Goal: Download file/media

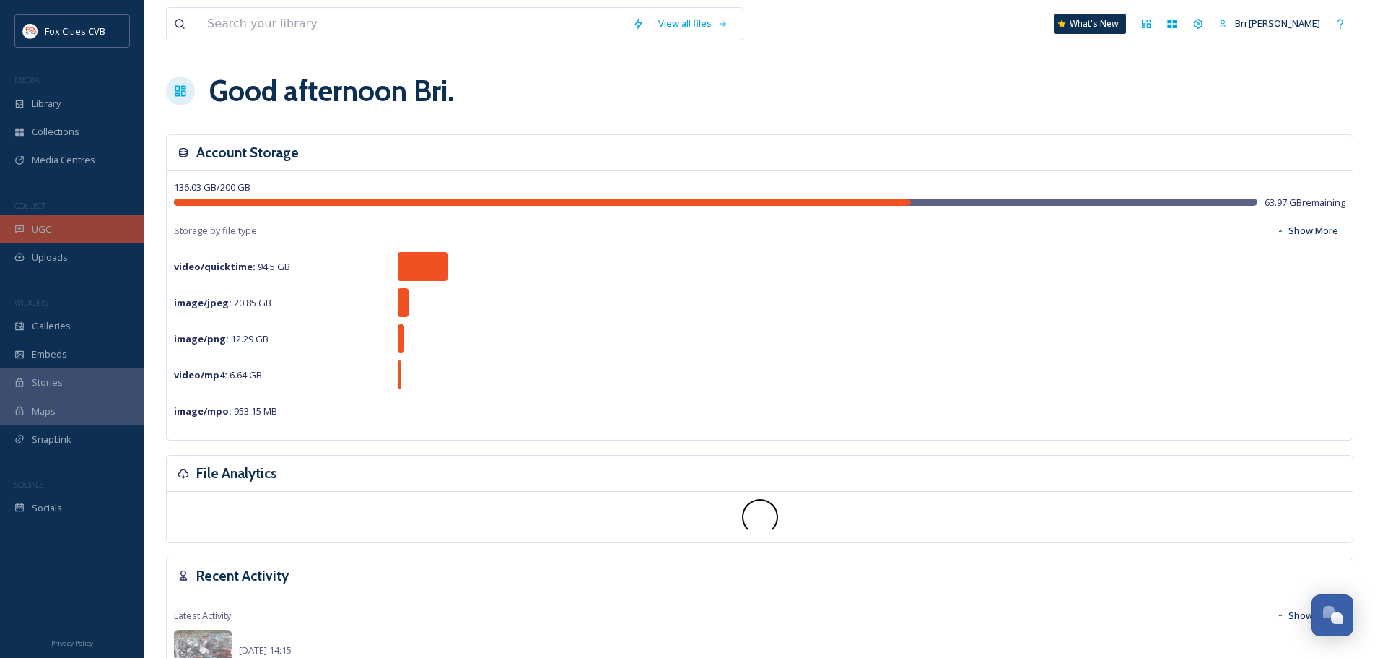
click at [62, 222] on div "UGC" at bounding box center [72, 229] width 144 height 28
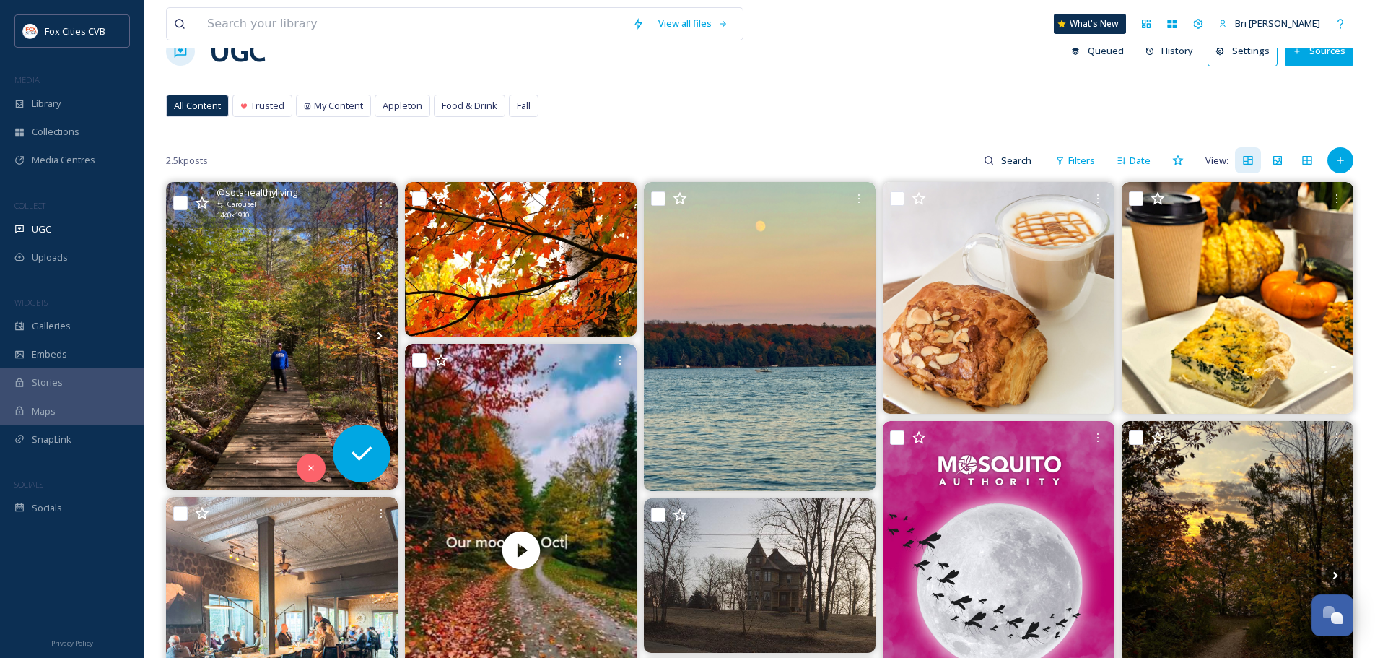
scroll to position [72, 0]
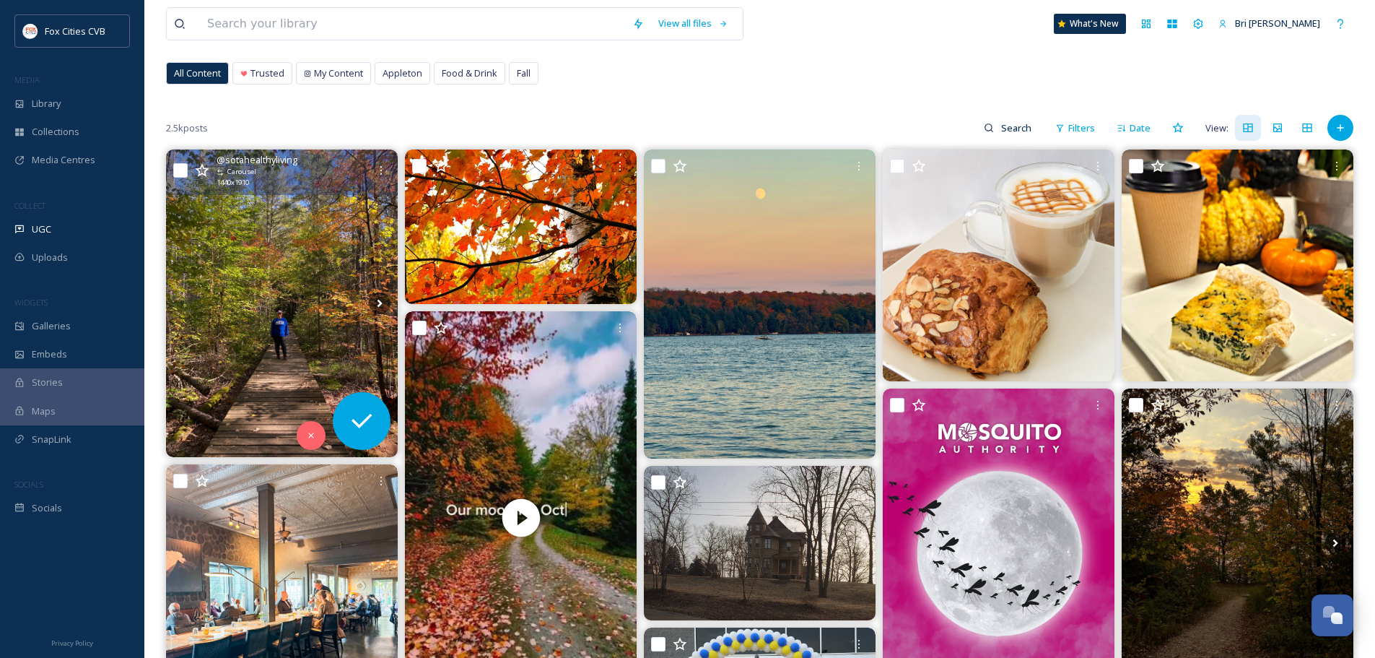
click at [279, 218] on img at bounding box center [282, 303] width 232 height 308
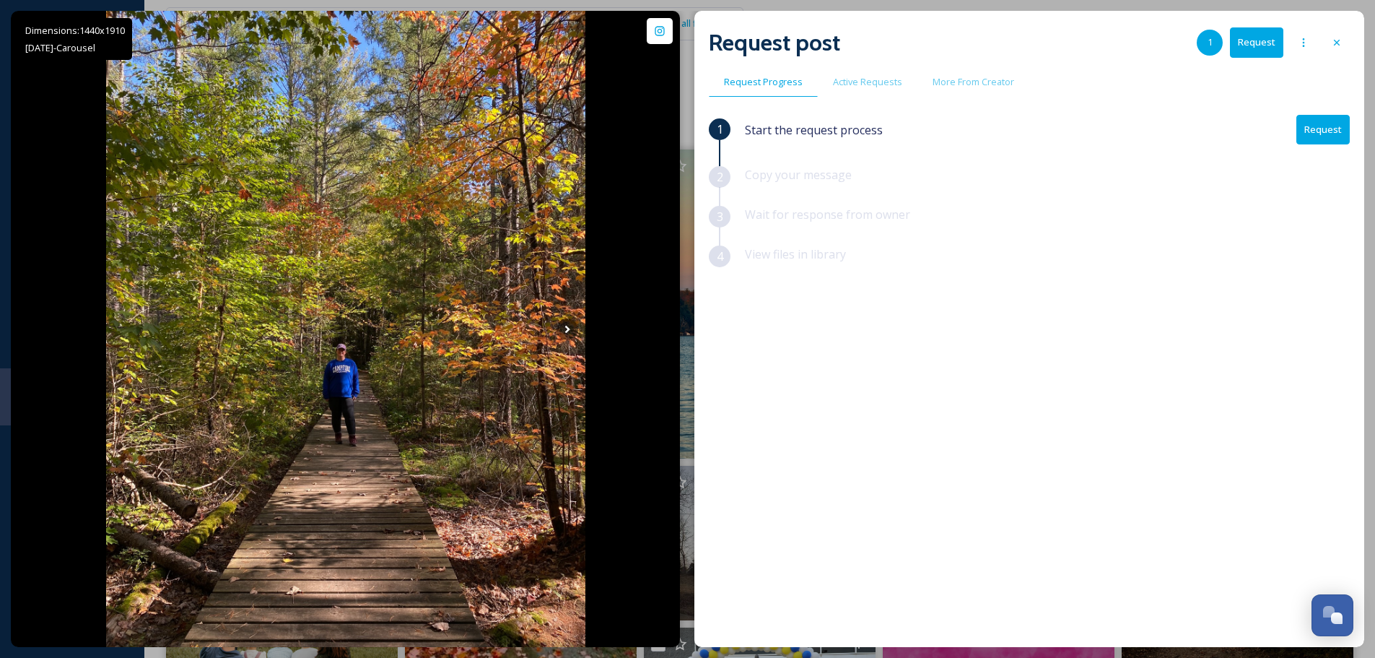
click at [685, 45] on div "Dimensions: 1440 x 1910 Oct 07 - Carousel @ sotahealthyliving Posted about 8 ho…" at bounding box center [688, 329] width 1354 height 636
click at [1333, 43] on icon at bounding box center [1337, 43] width 12 height 12
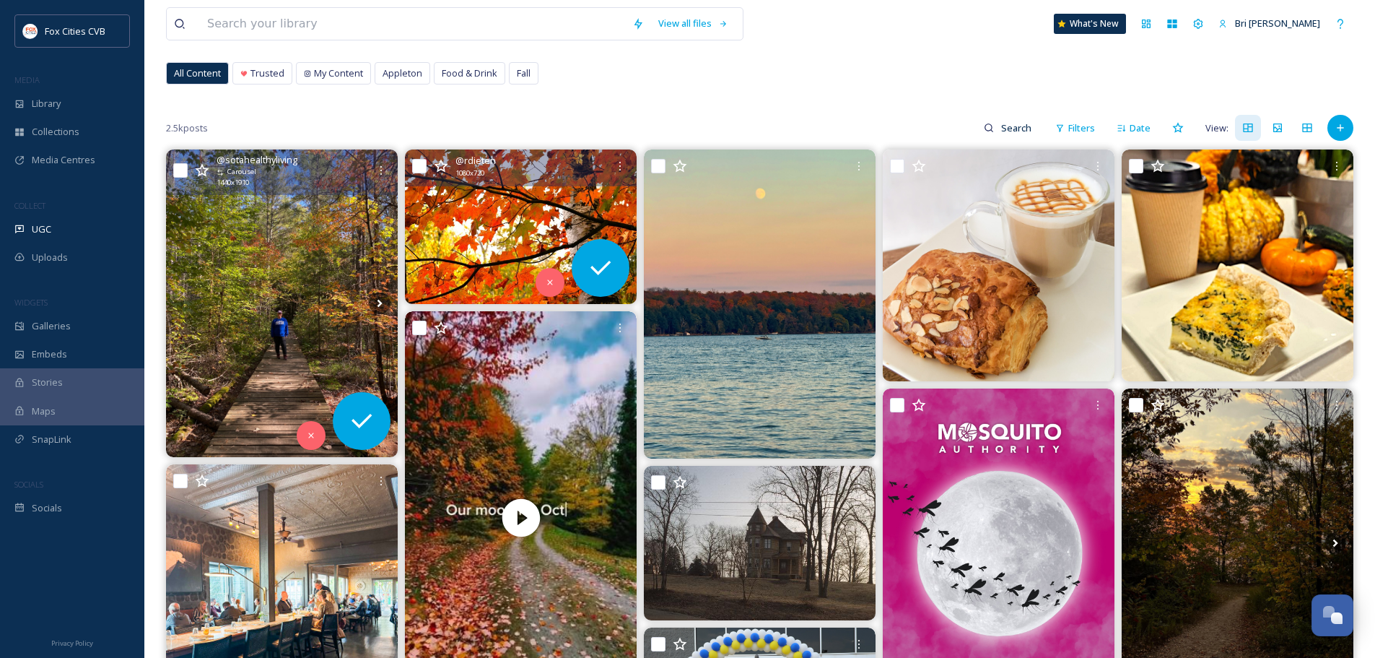
click at [510, 199] on img at bounding box center [521, 226] width 232 height 155
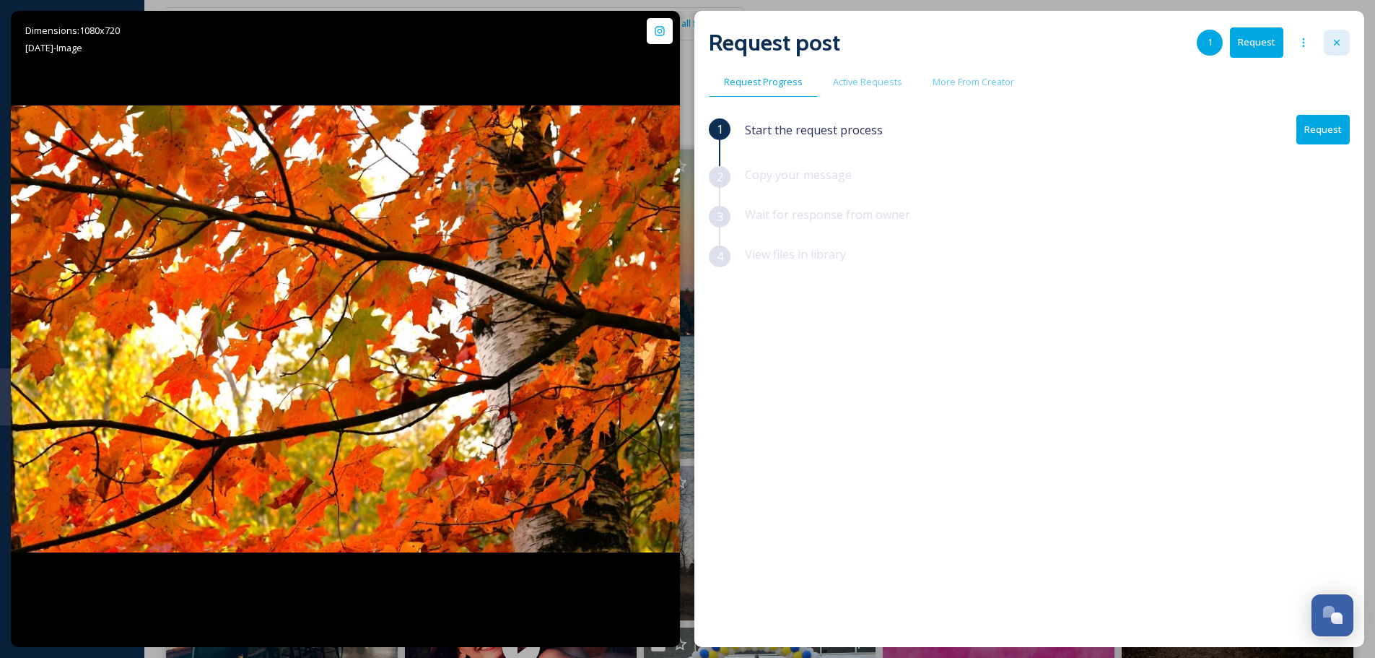
click at [1343, 43] on div at bounding box center [1337, 43] width 26 height 26
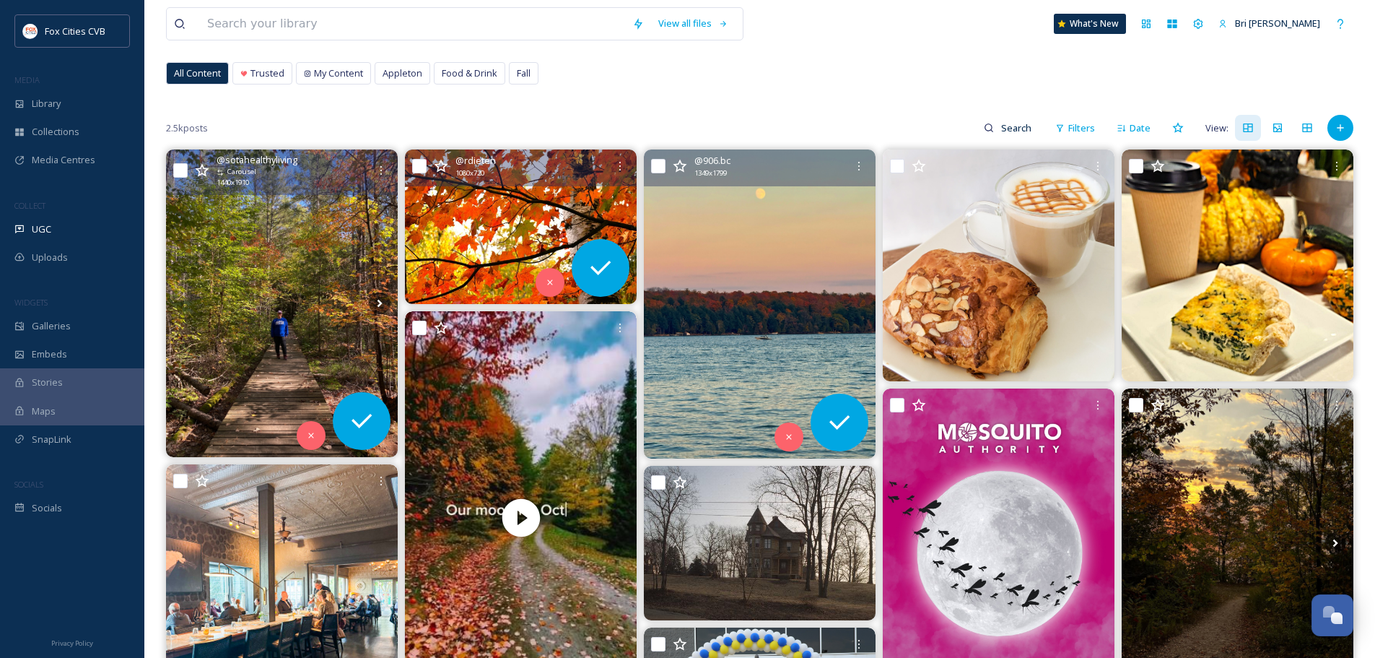
click at [768, 344] on img at bounding box center [760, 303] width 232 height 309
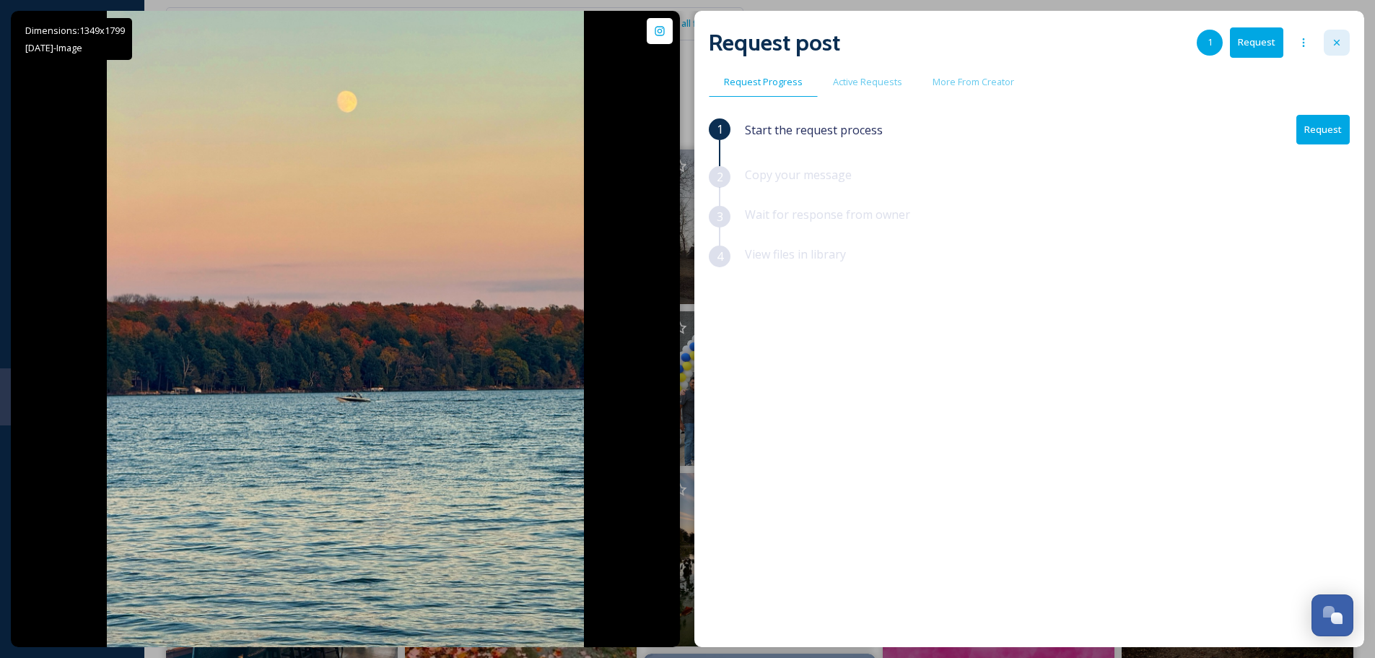
click at [1346, 34] on div at bounding box center [1337, 43] width 26 height 26
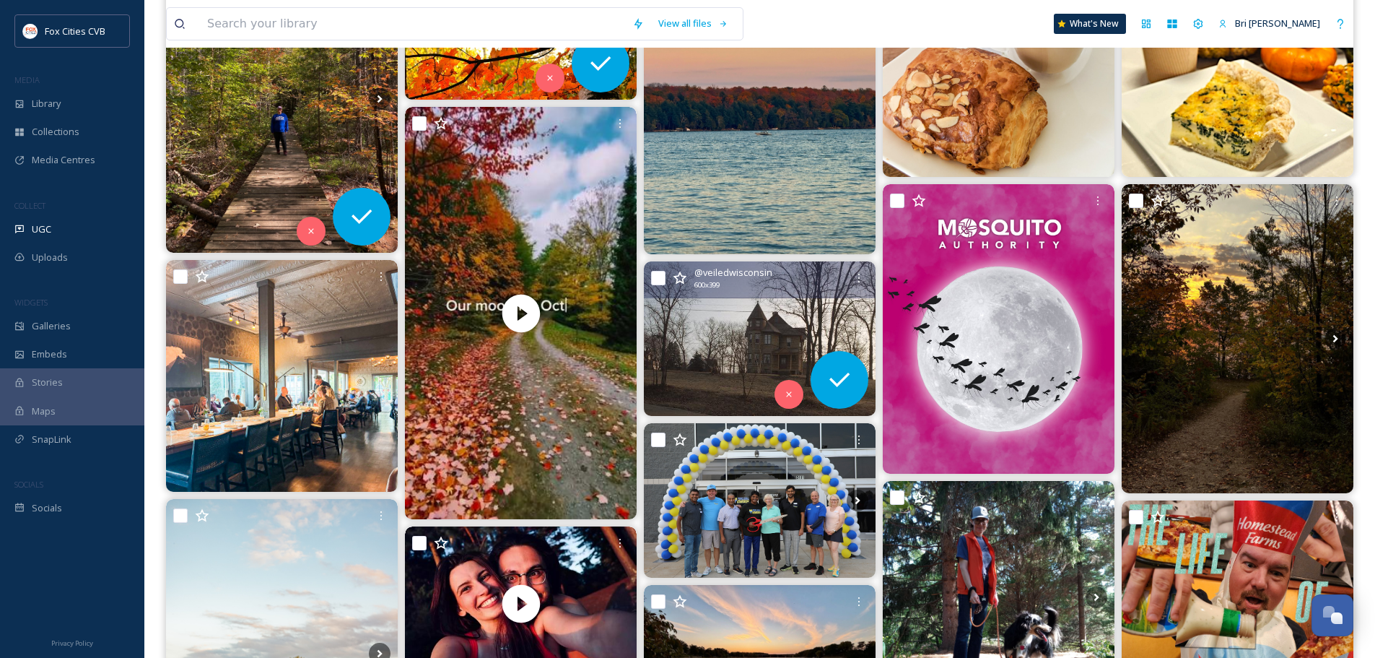
scroll to position [289, 0]
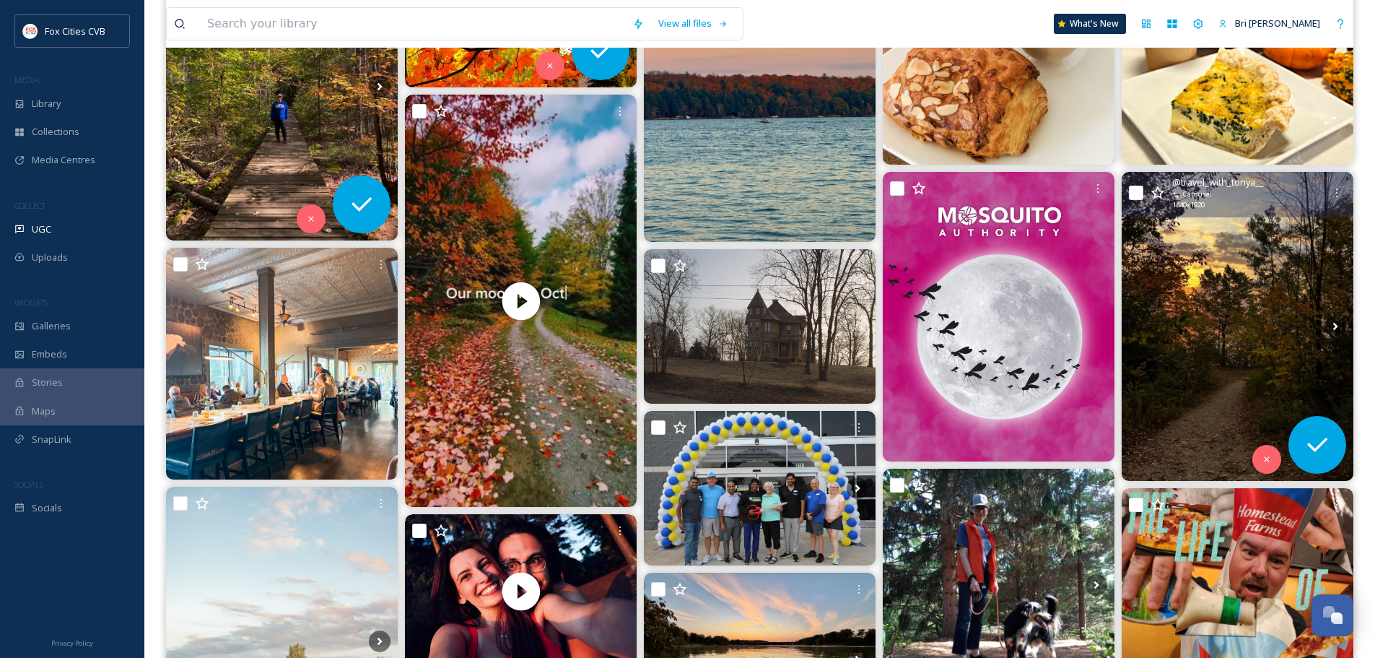
click at [1260, 275] on img at bounding box center [1238, 326] width 232 height 309
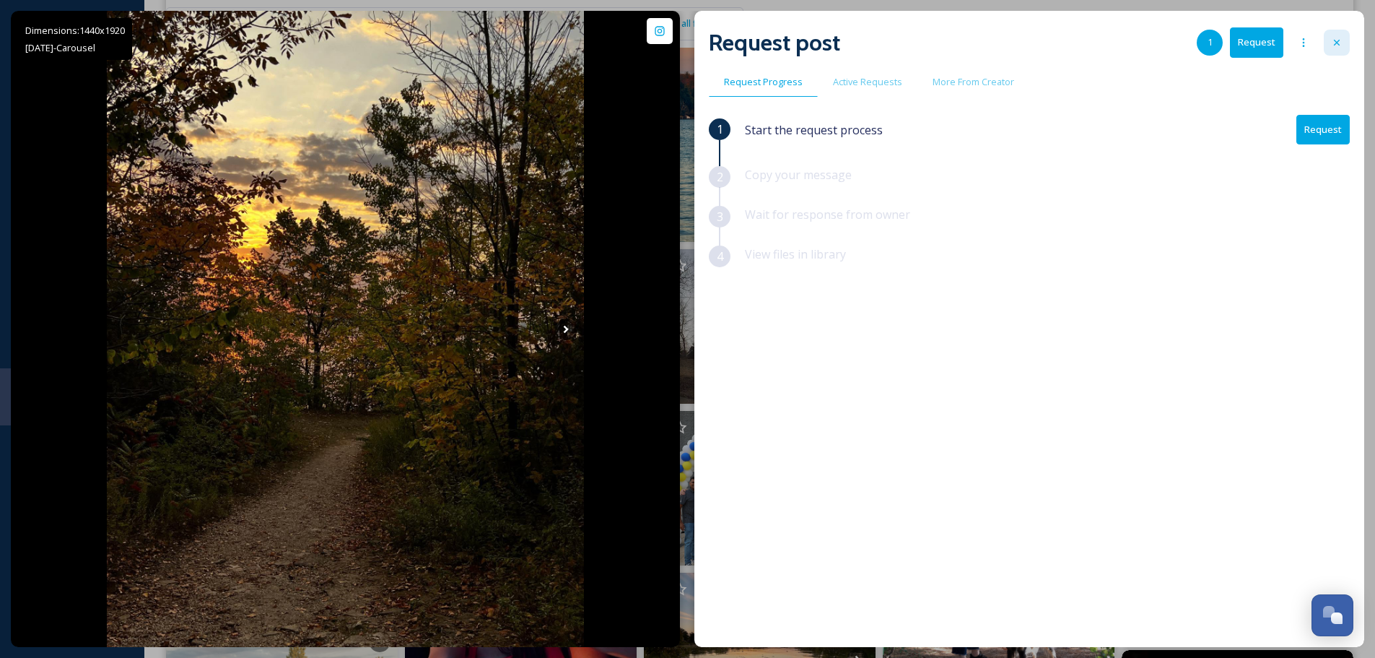
click at [1332, 44] on icon at bounding box center [1337, 43] width 12 height 12
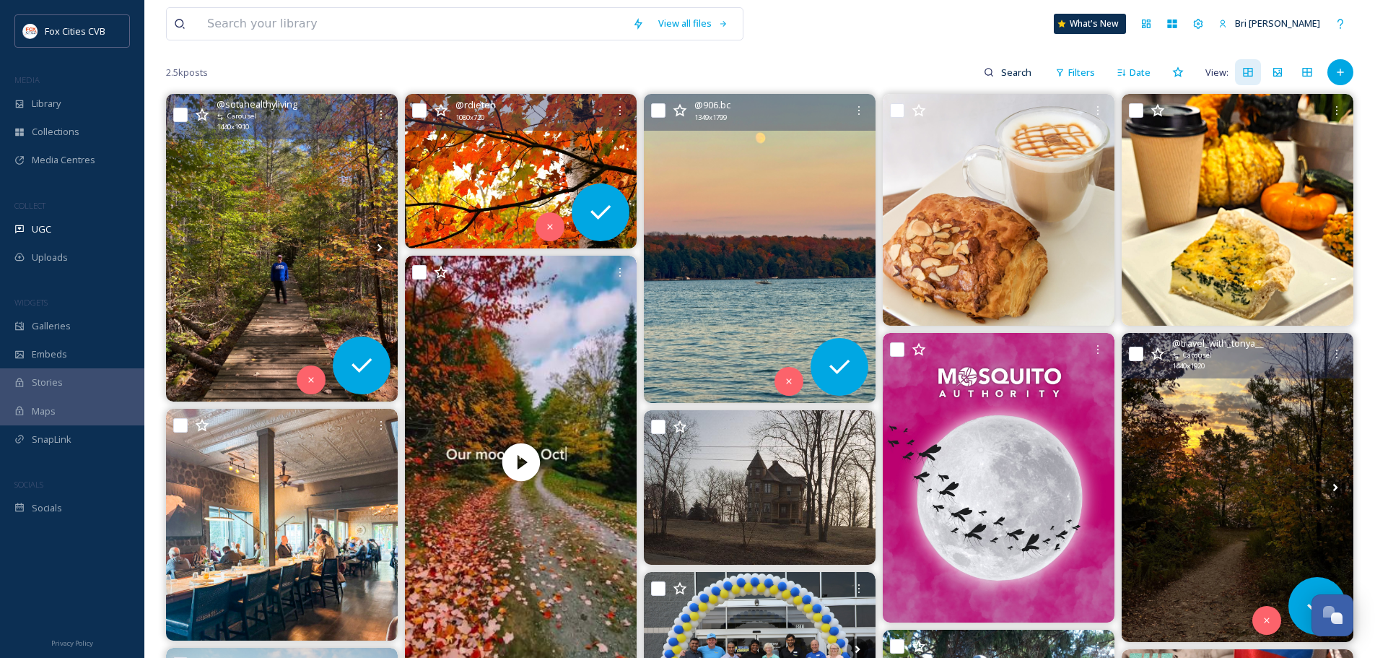
scroll to position [72, 0]
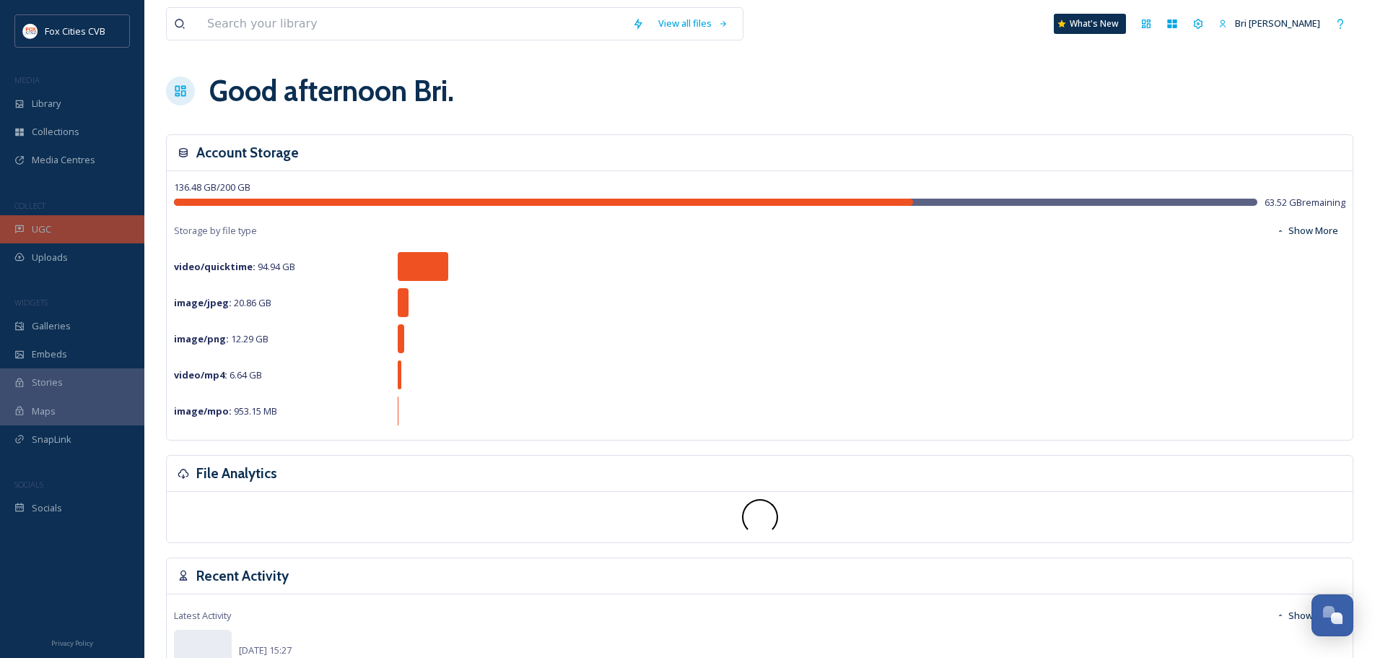
click at [38, 224] on span "UGC" at bounding box center [41, 229] width 19 height 14
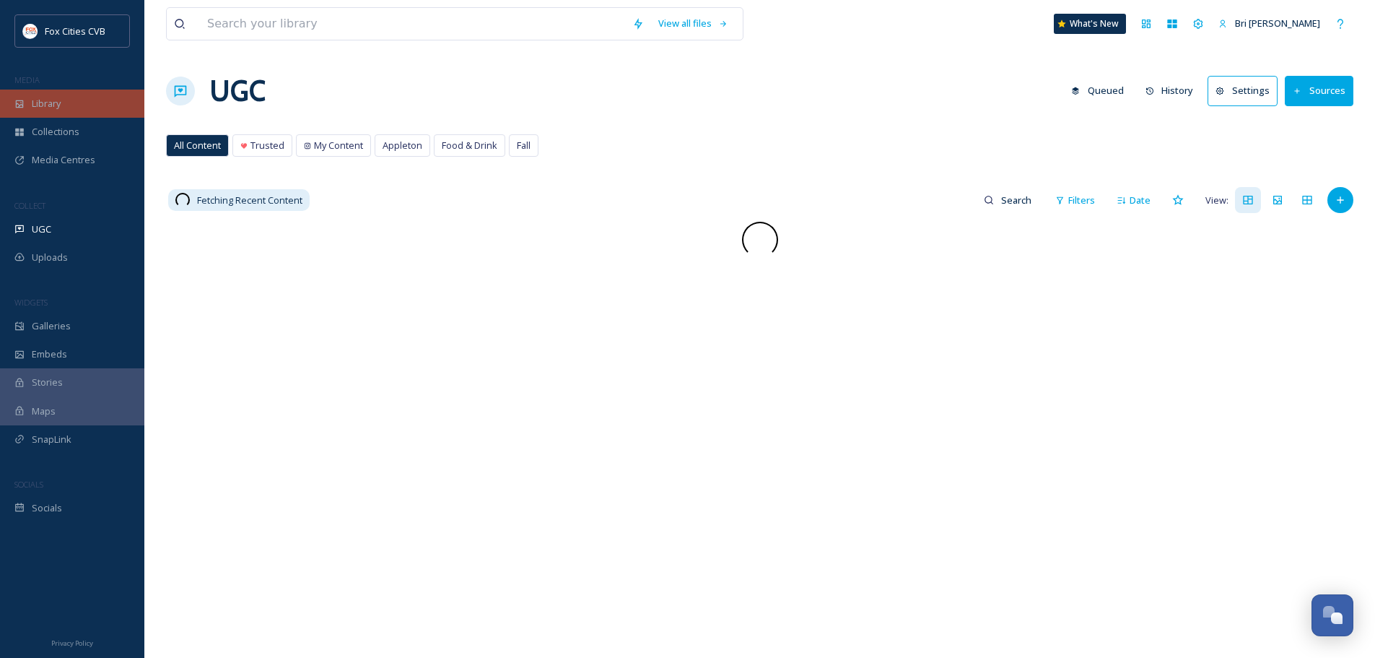
click at [77, 105] on div "Library" at bounding box center [72, 104] width 144 height 28
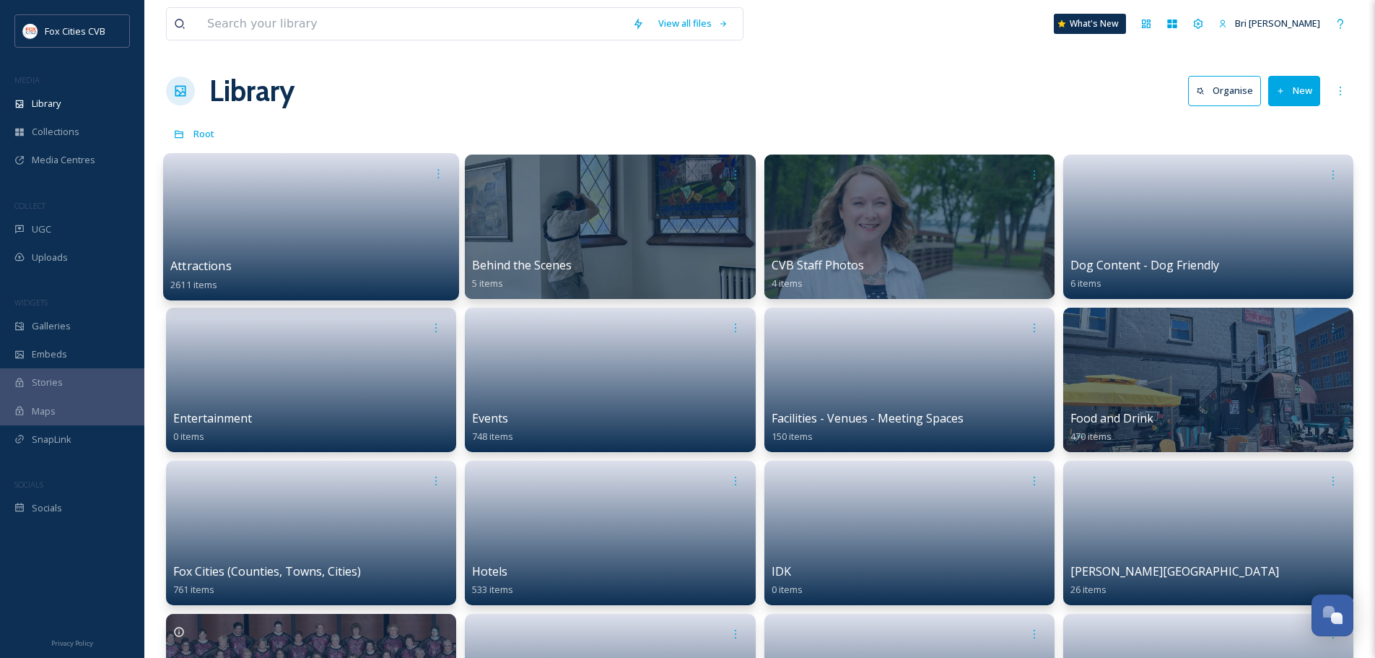
click at [275, 198] on link at bounding box center [311, 222] width 282 height 70
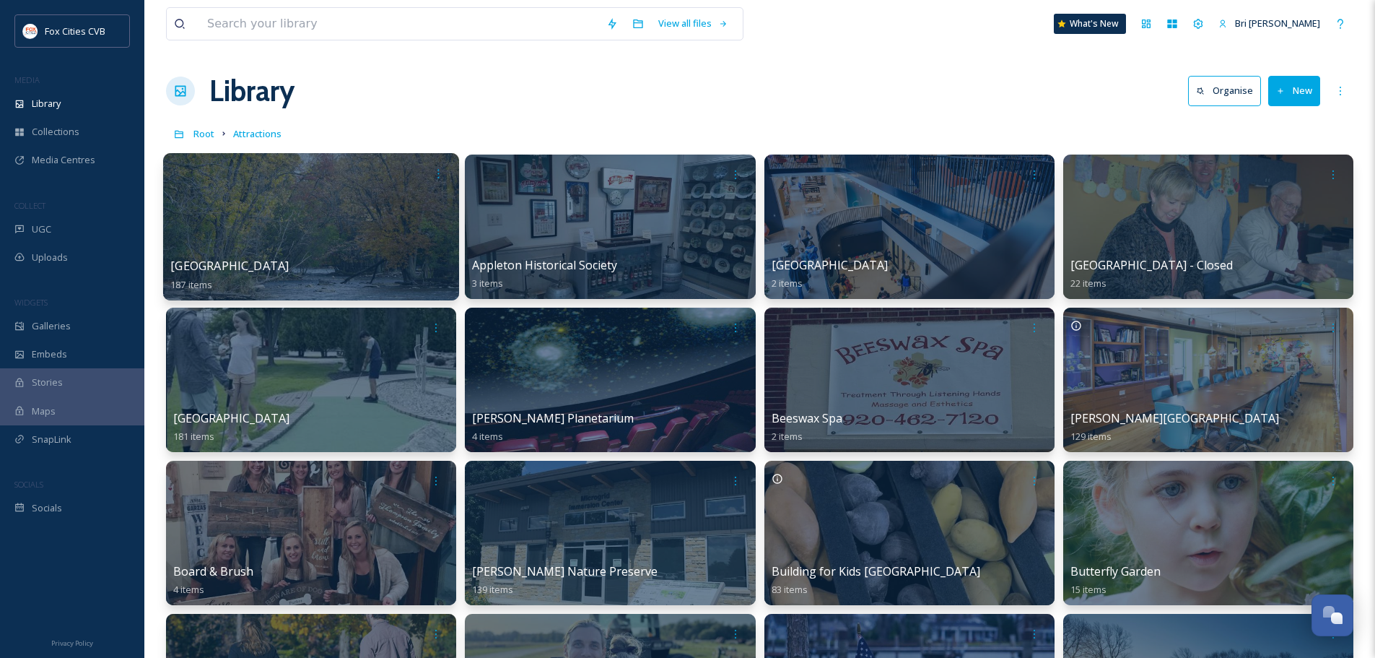
click at [282, 190] on div at bounding box center [311, 226] width 296 height 147
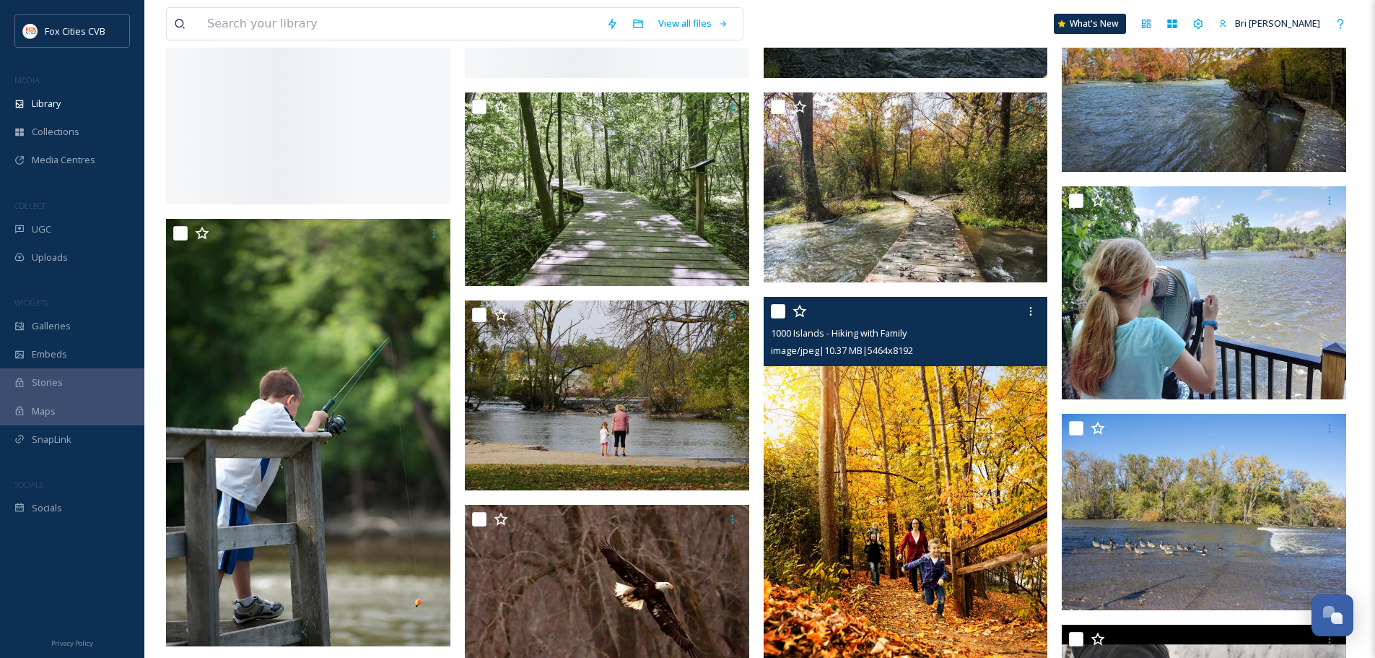
scroll to position [2356, 0]
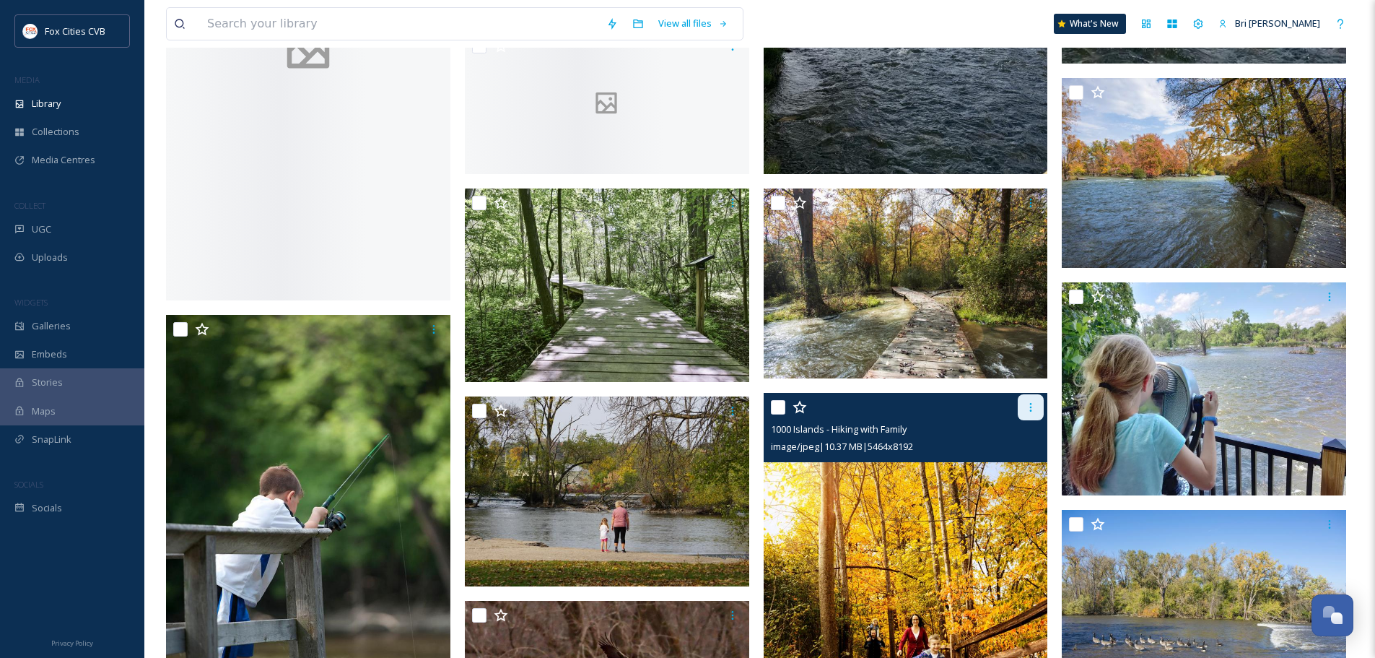
click at [1038, 394] on div at bounding box center [1031, 407] width 26 height 26
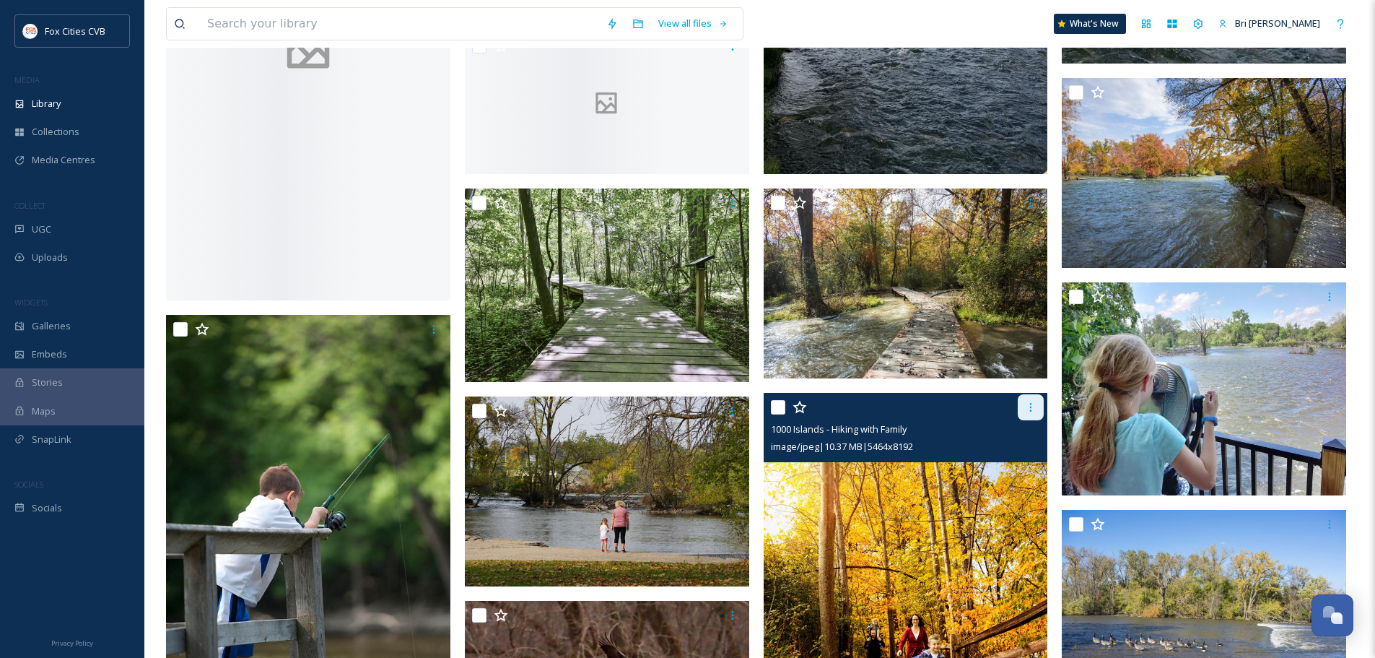
click at [1028, 401] on icon at bounding box center [1031, 407] width 12 height 12
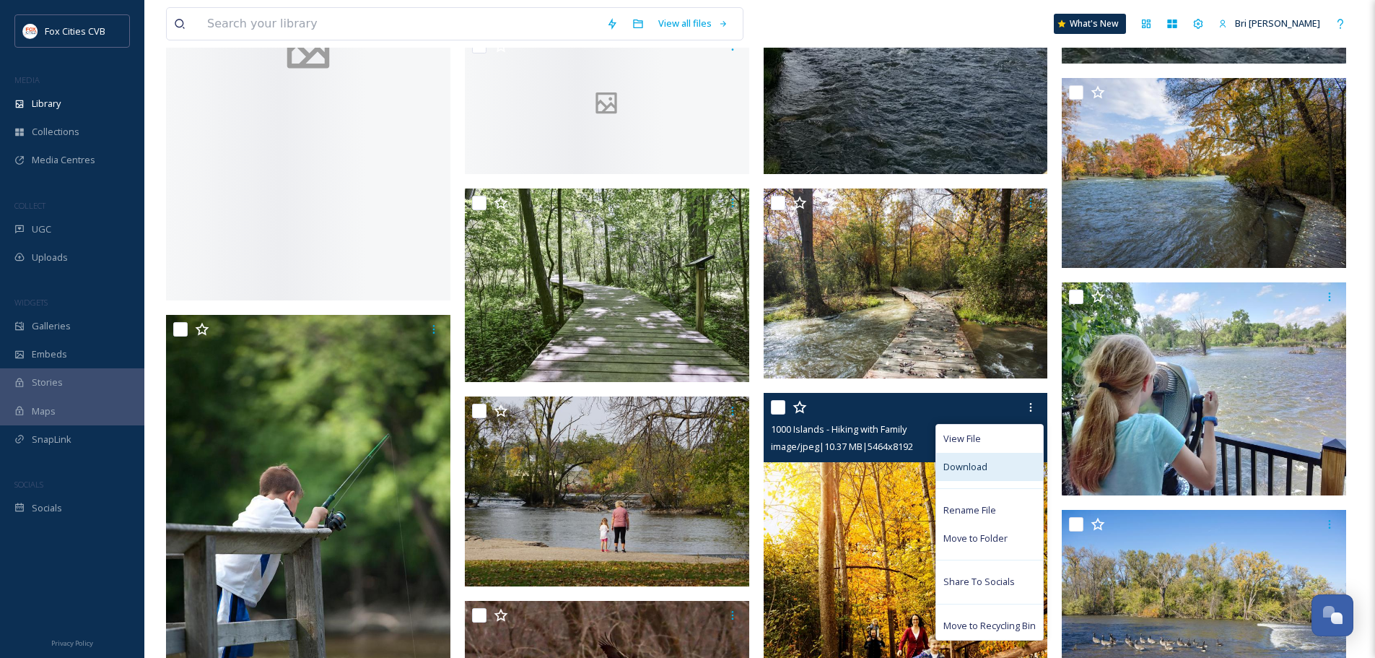
click at [984, 460] on span "Download" at bounding box center [966, 467] width 44 height 14
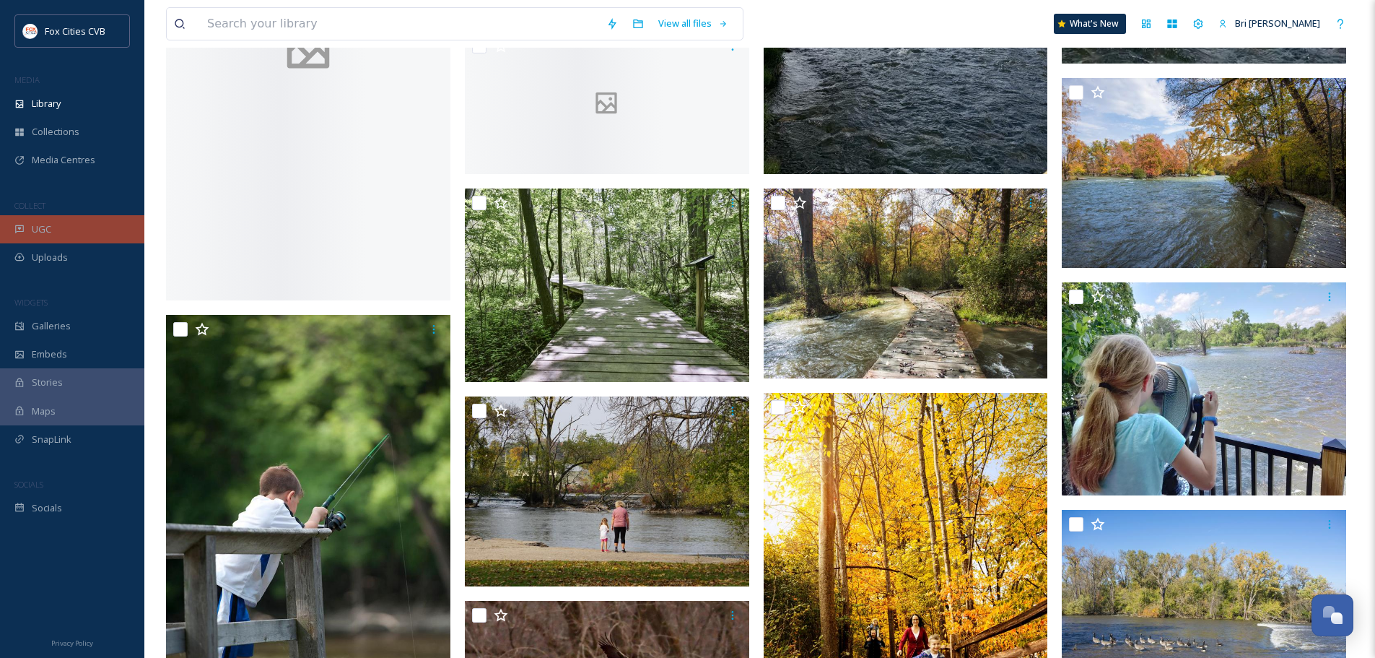
click at [71, 226] on div "UGC" at bounding box center [72, 229] width 144 height 28
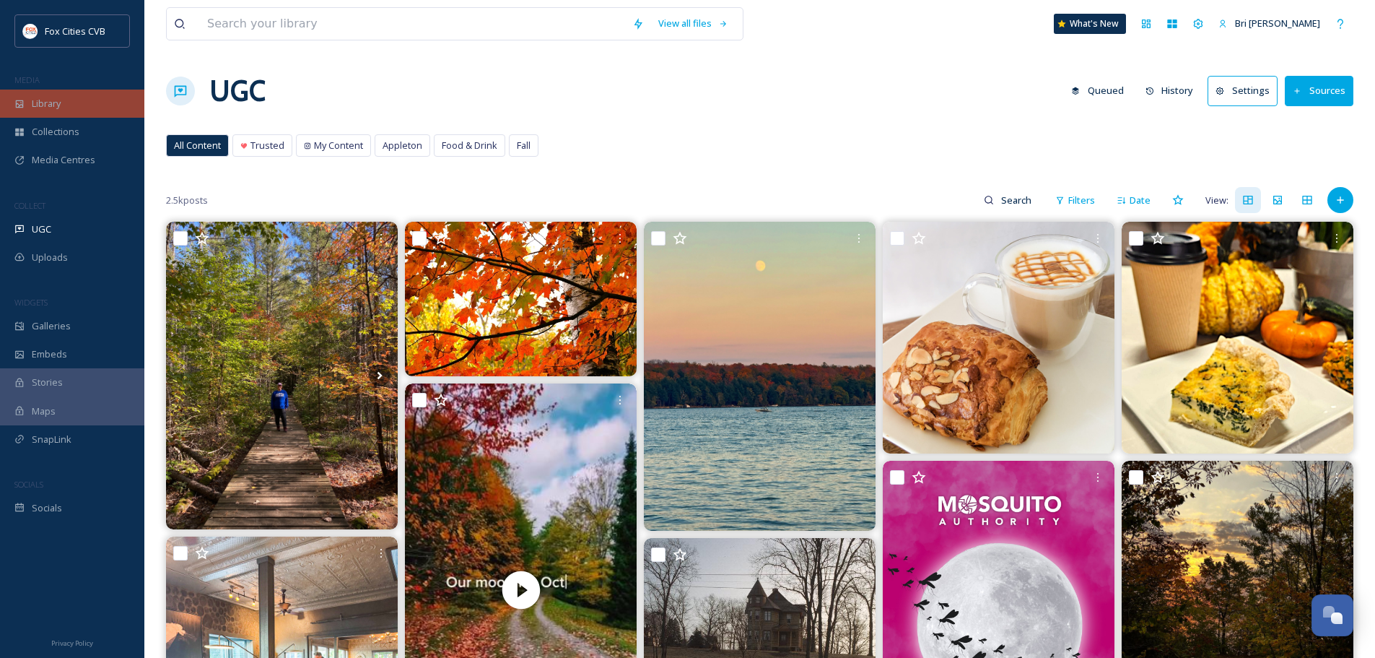
click at [51, 103] on span "Library" at bounding box center [46, 104] width 29 height 14
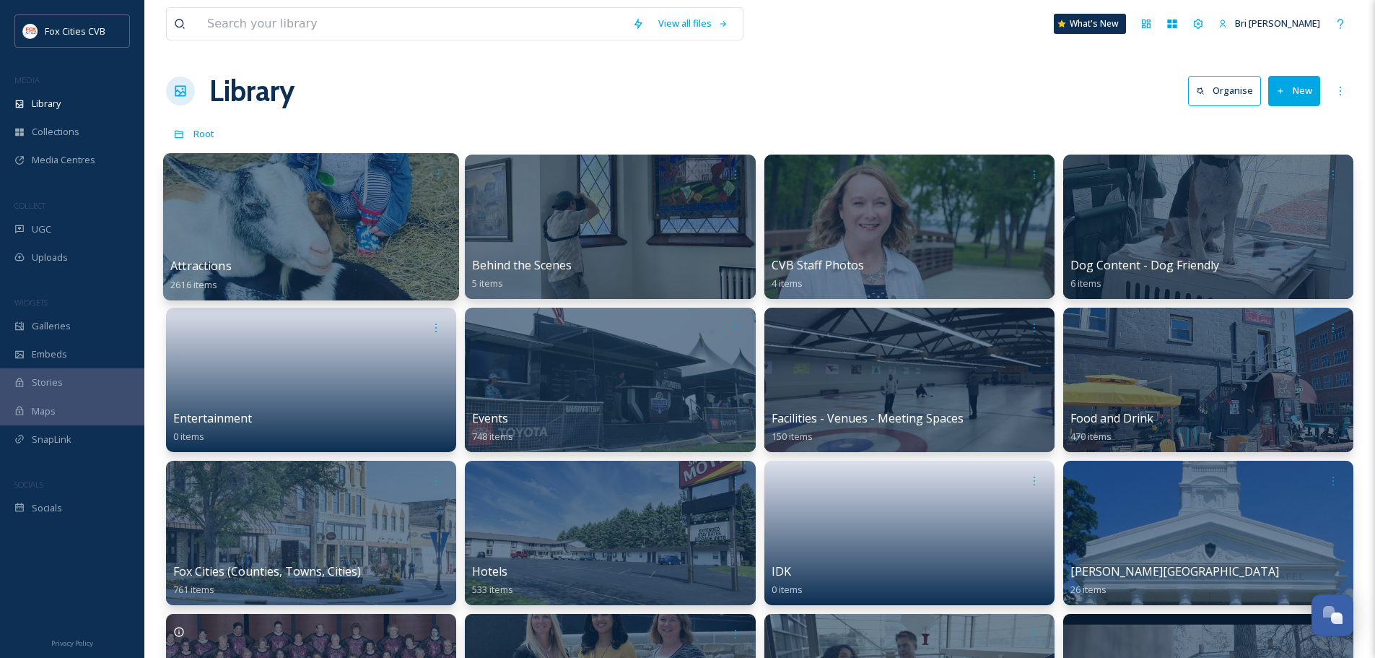
click at [360, 197] on div at bounding box center [311, 226] width 296 height 147
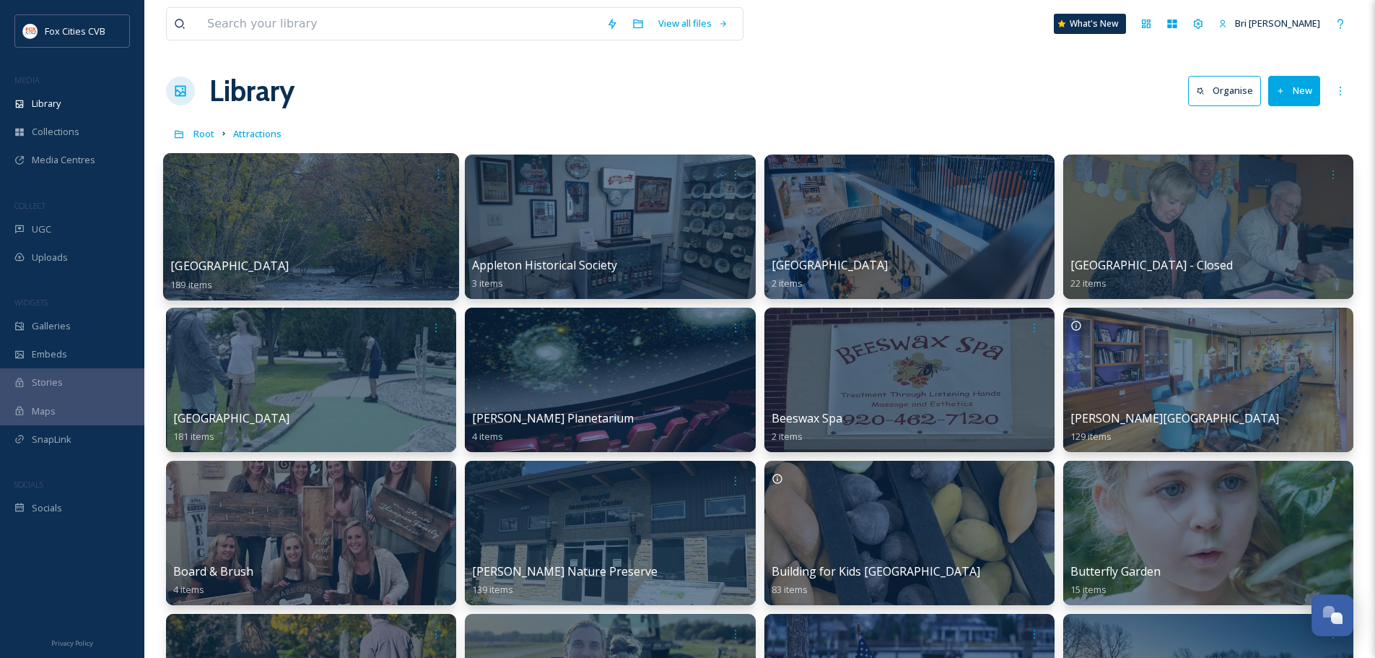
click at [369, 188] on div at bounding box center [311, 226] width 296 height 147
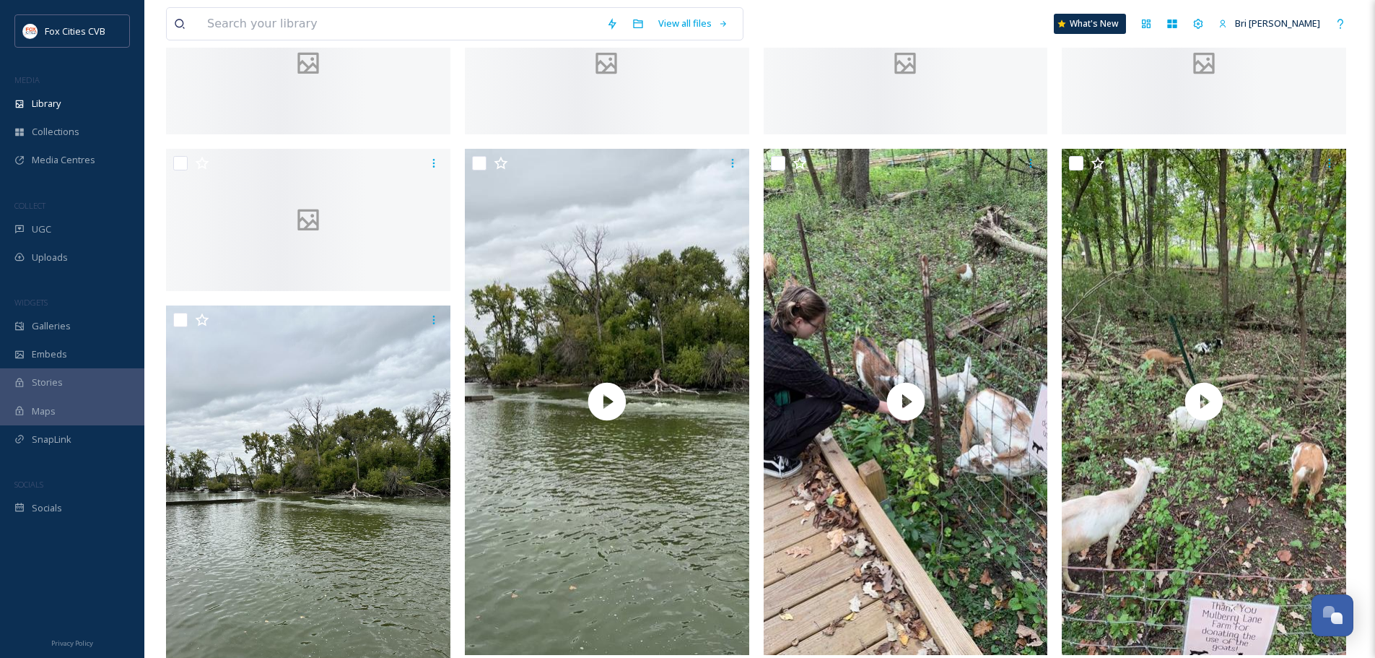
scroll to position [1562, 0]
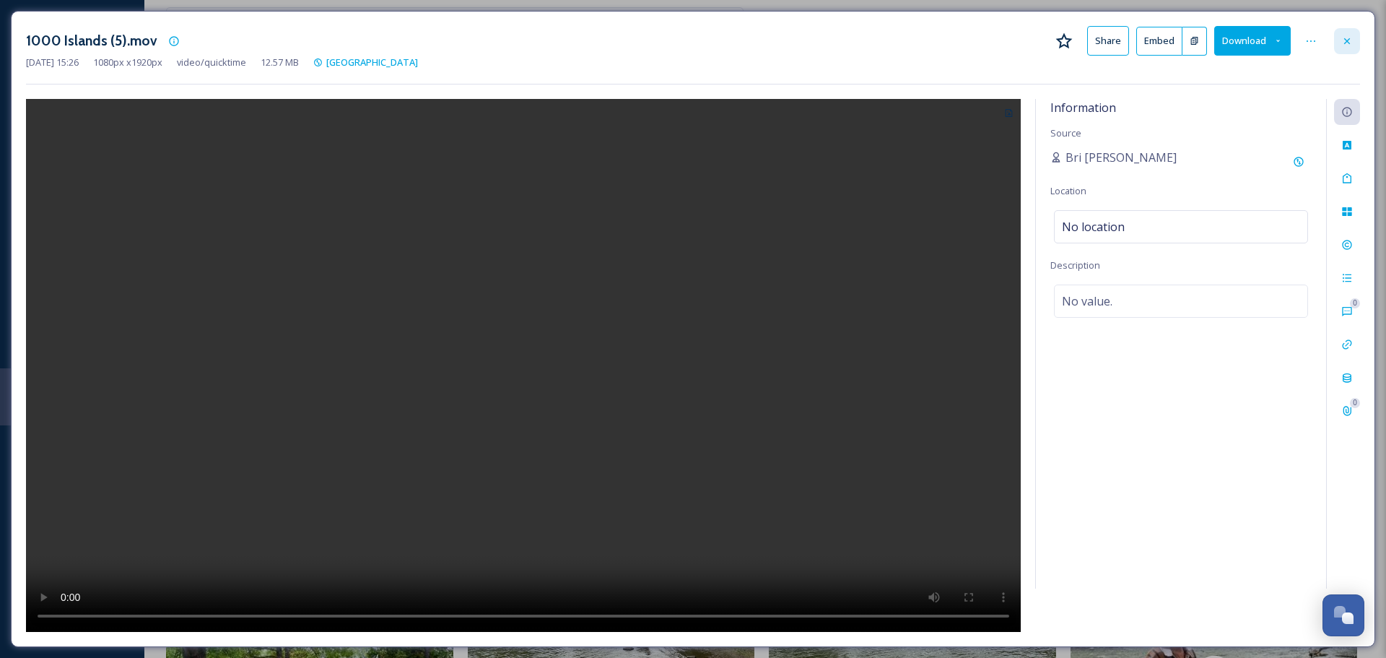
click at [1347, 38] on icon at bounding box center [1348, 41] width 12 height 12
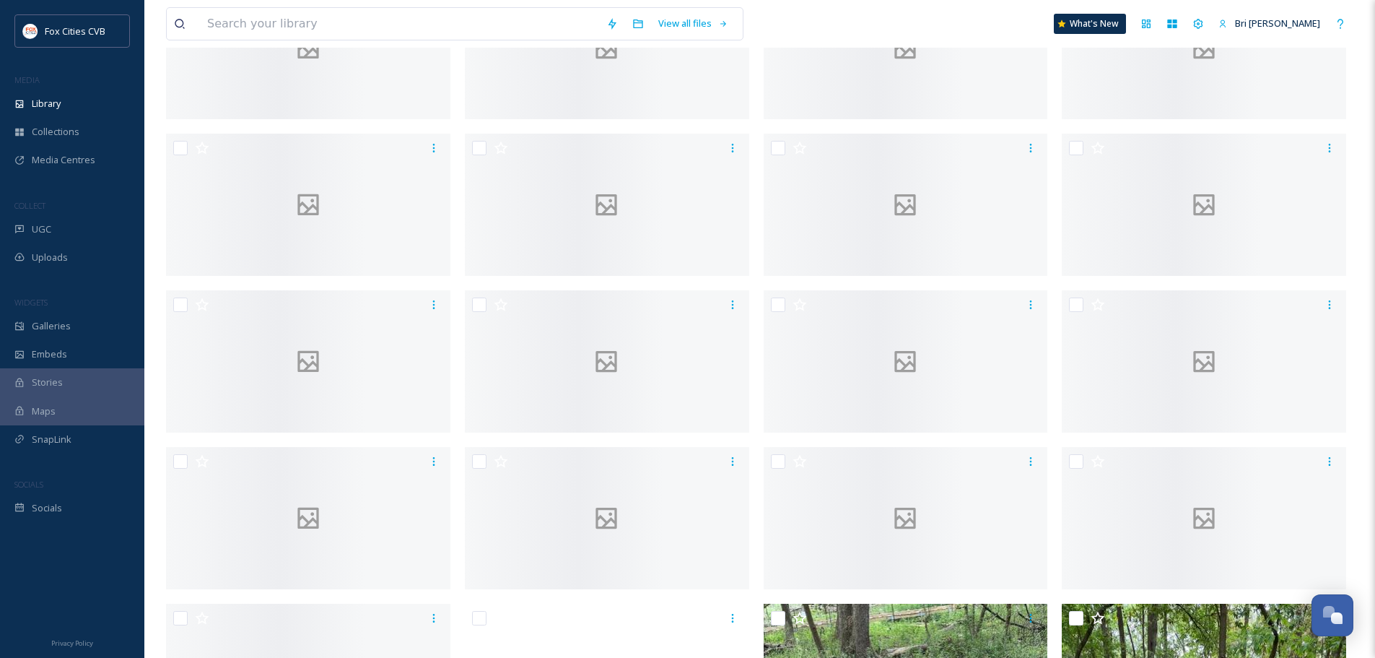
scroll to position [262, 0]
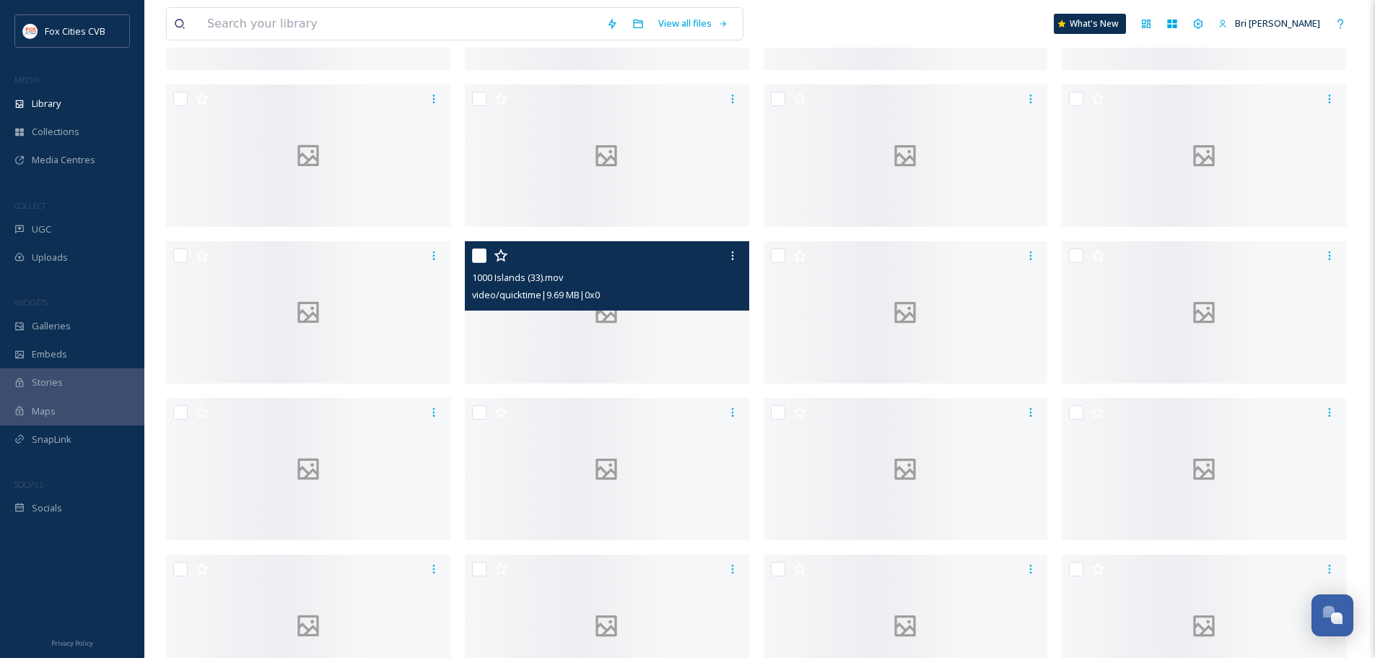
click at [663, 286] on div "video/quicktime | 9.69 MB | 0 x 0" at bounding box center [609, 294] width 274 height 17
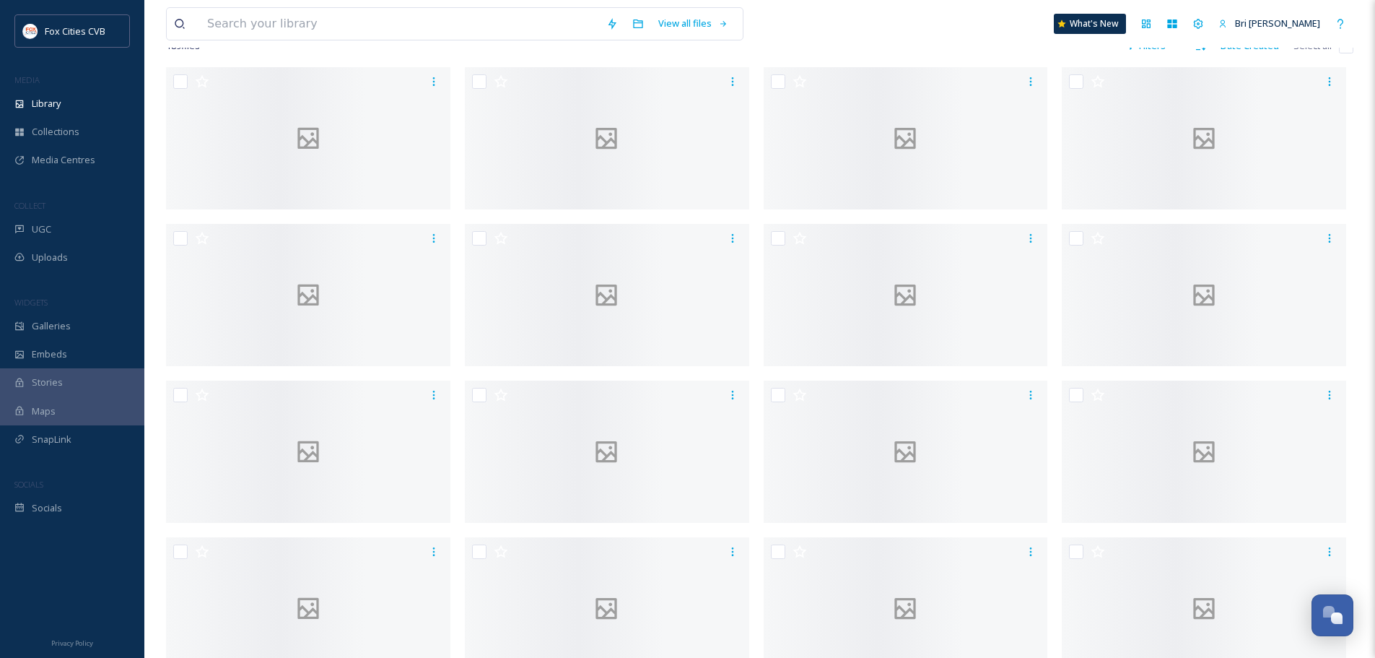
scroll to position [0, 0]
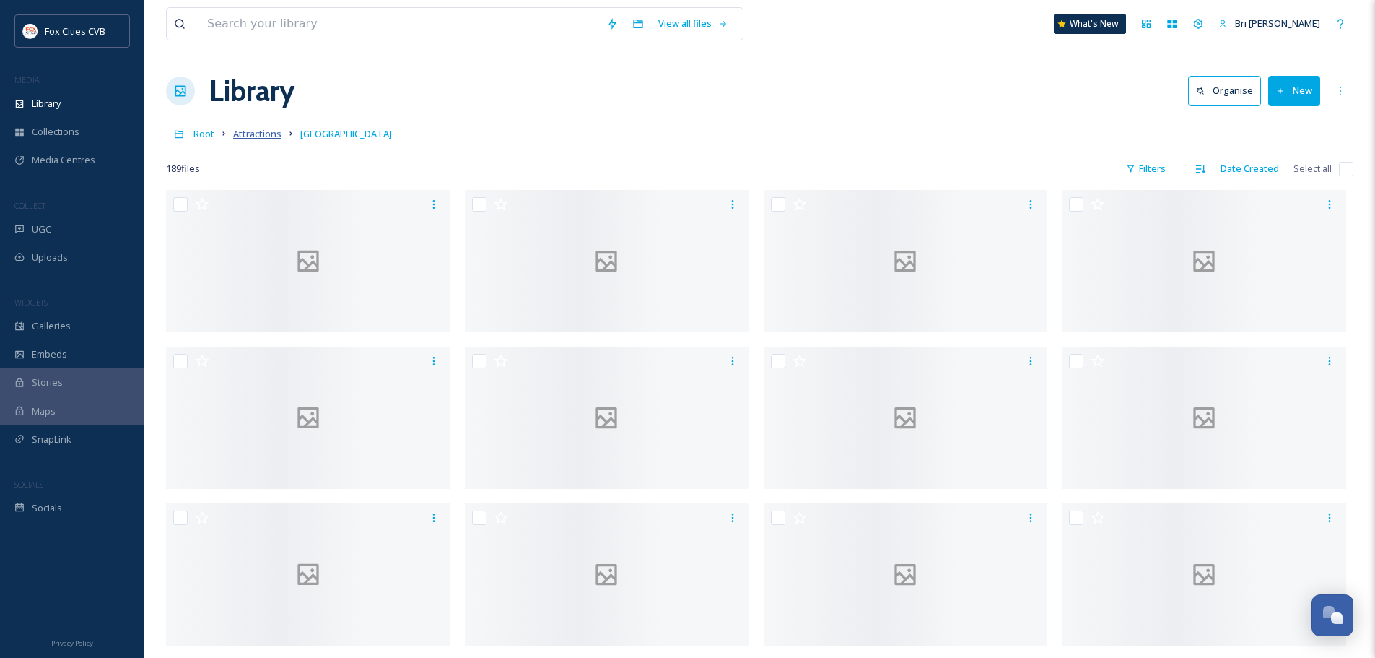
click at [240, 129] on span "Attractions" at bounding box center [257, 133] width 48 height 13
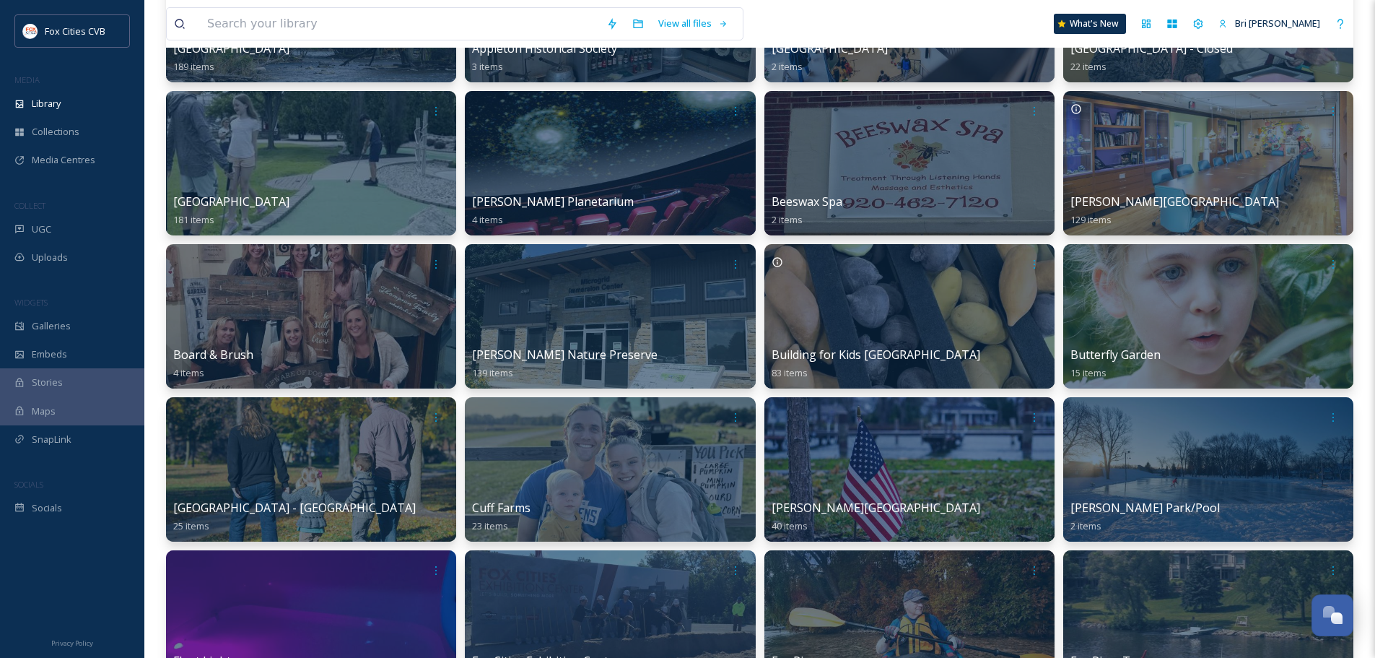
scroll to position [289, 0]
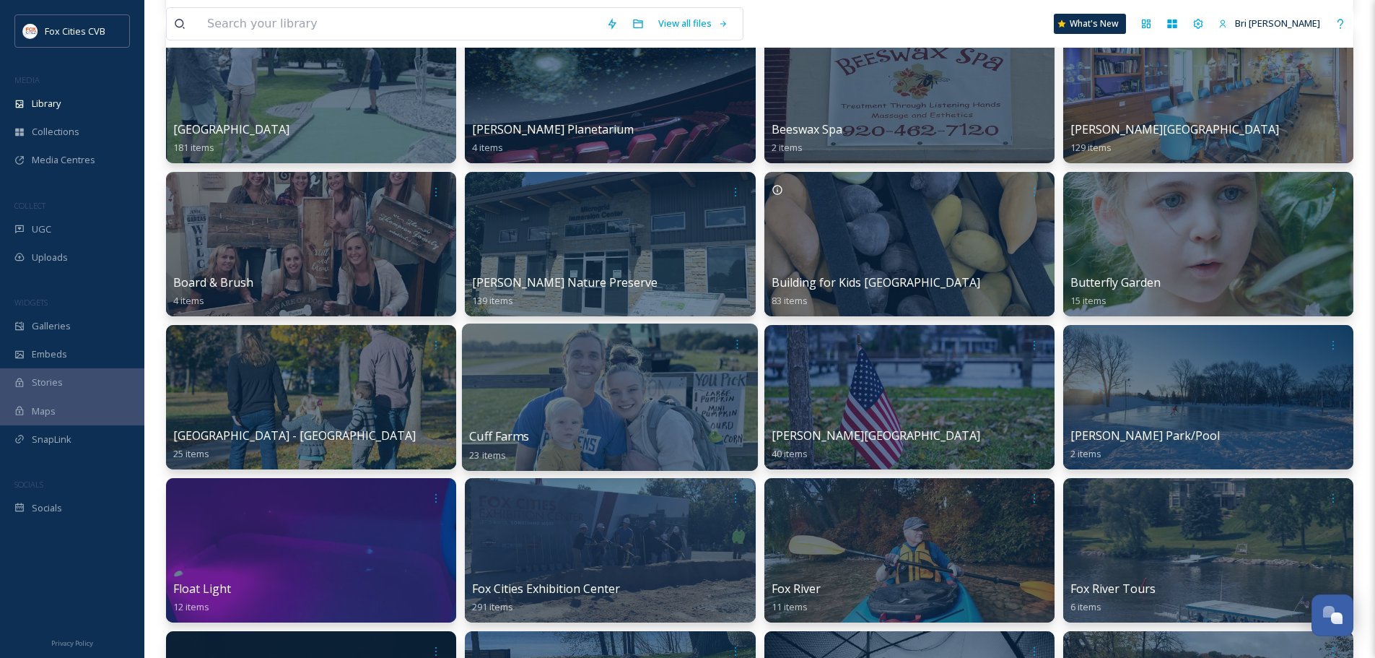
click at [592, 419] on div at bounding box center [610, 396] width 296 height 147
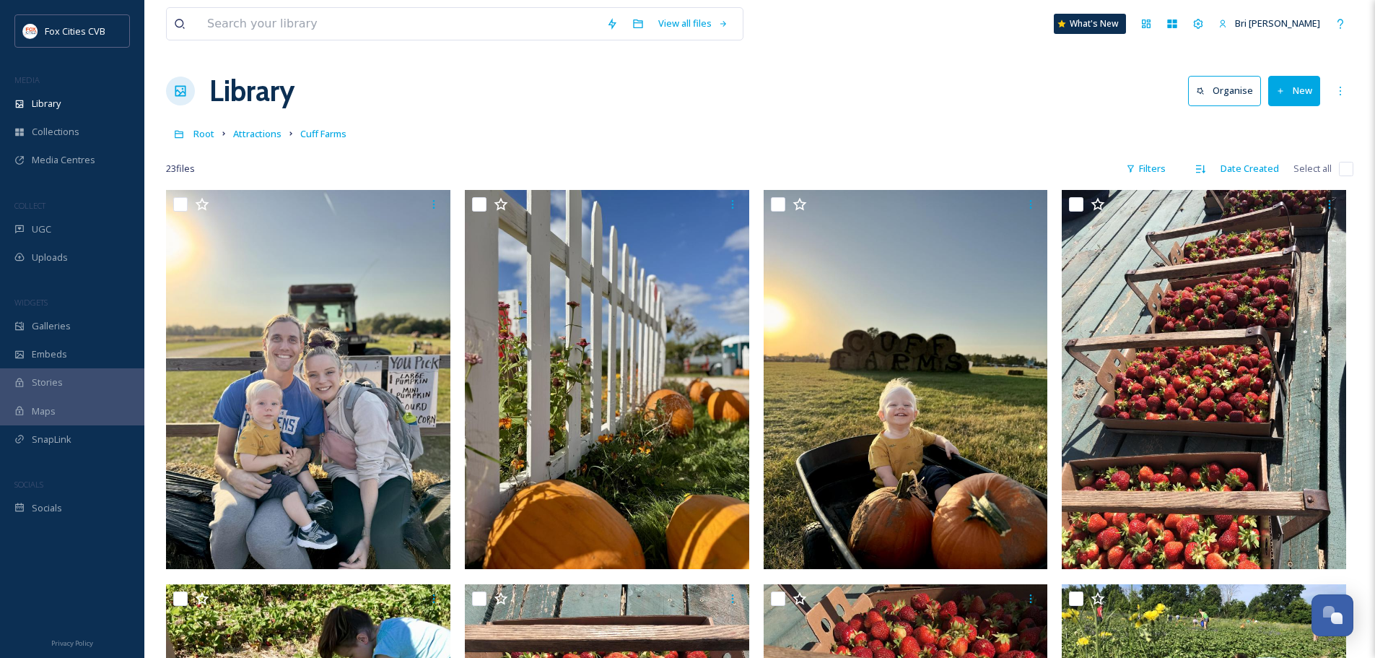
scroll to position [72, 0]
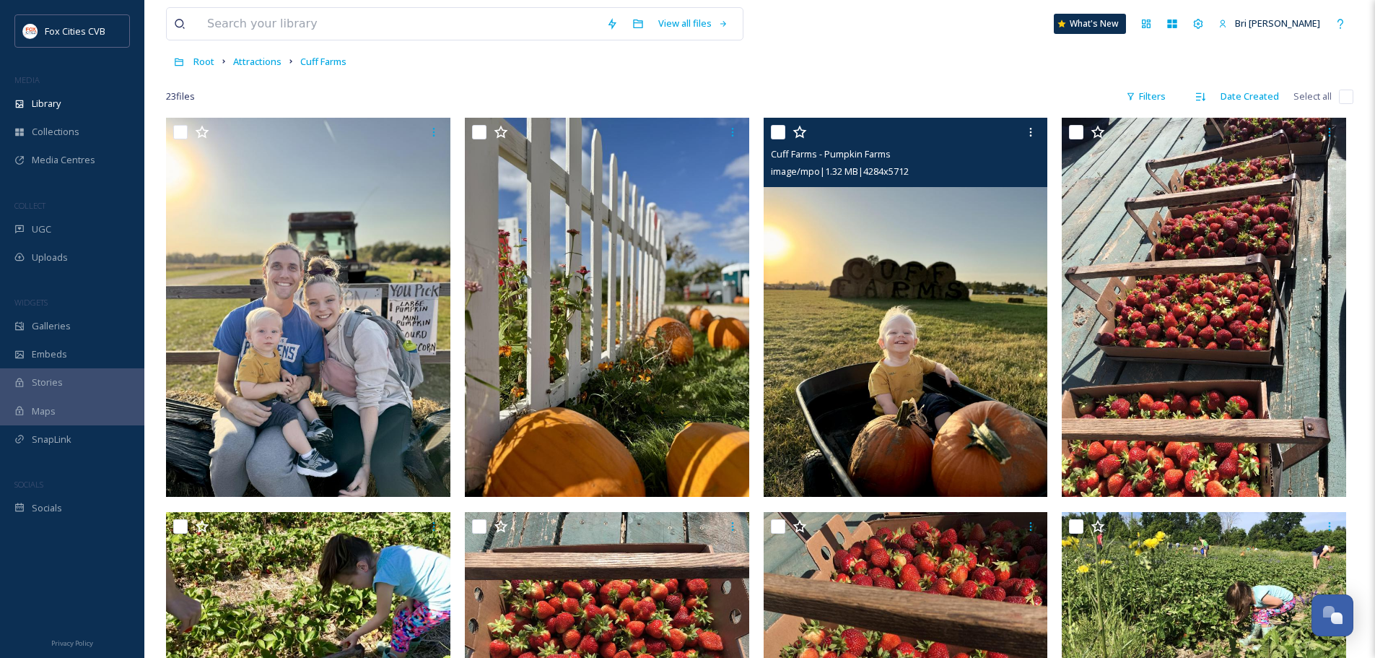
click at [973, 191] on img at bounding box center [906, 307] width 284 height 379
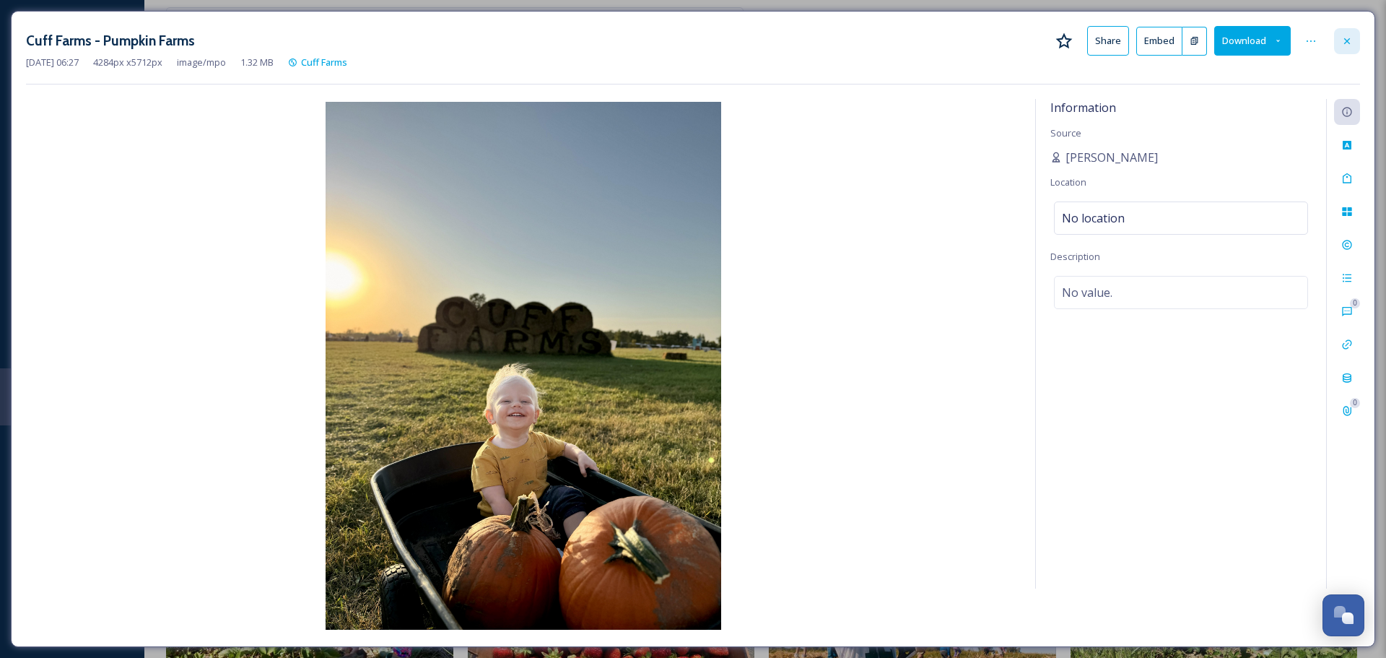
click at [1342, 31] on div at bounding box center [1347, 41] width 26 height 26
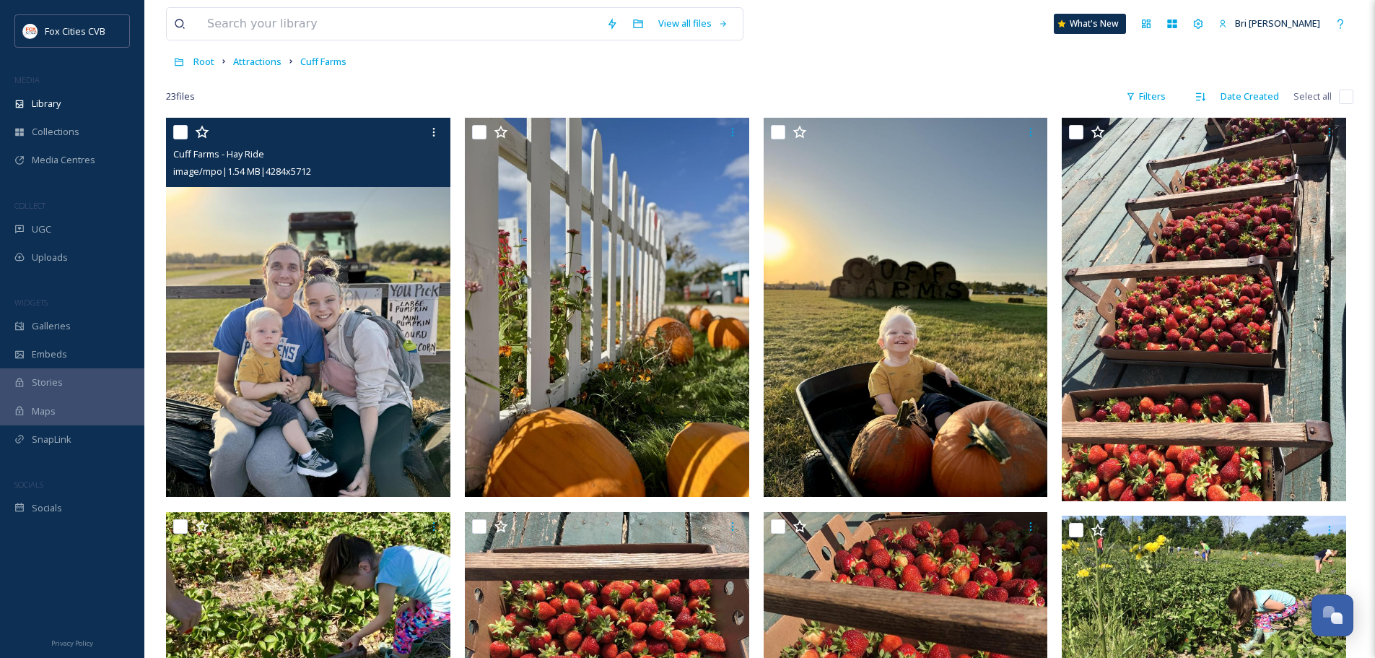
click at [307, 318] on img at bounding box center [308, 307] width 284 height 379
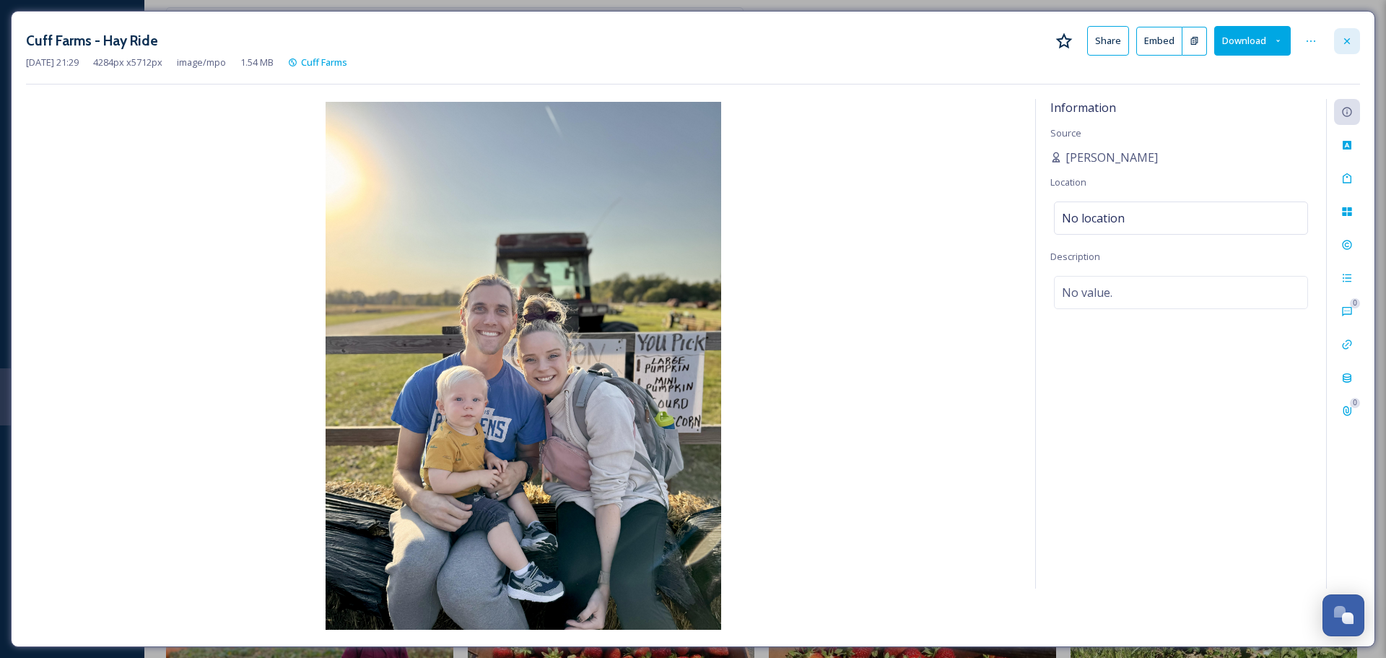
click at [1347, 38] on icon at bounding box center [1348, 41] width 12 height 12
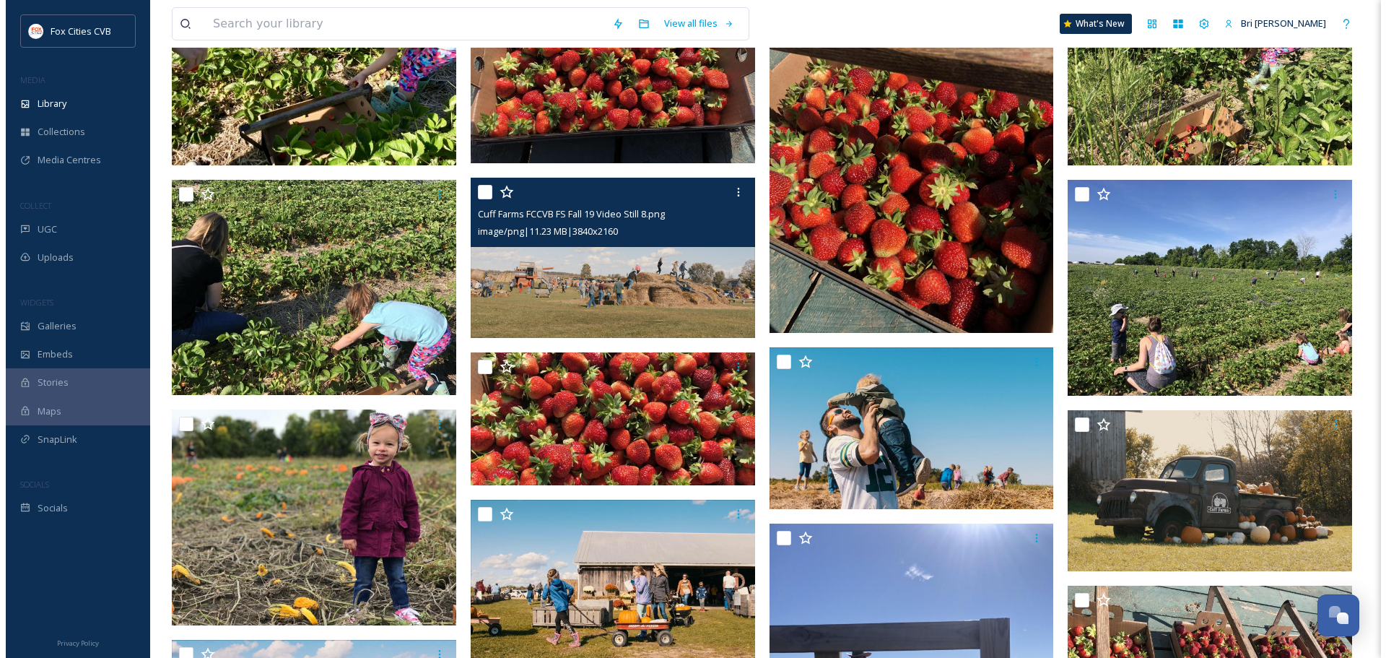
scroll to position [650, 0]
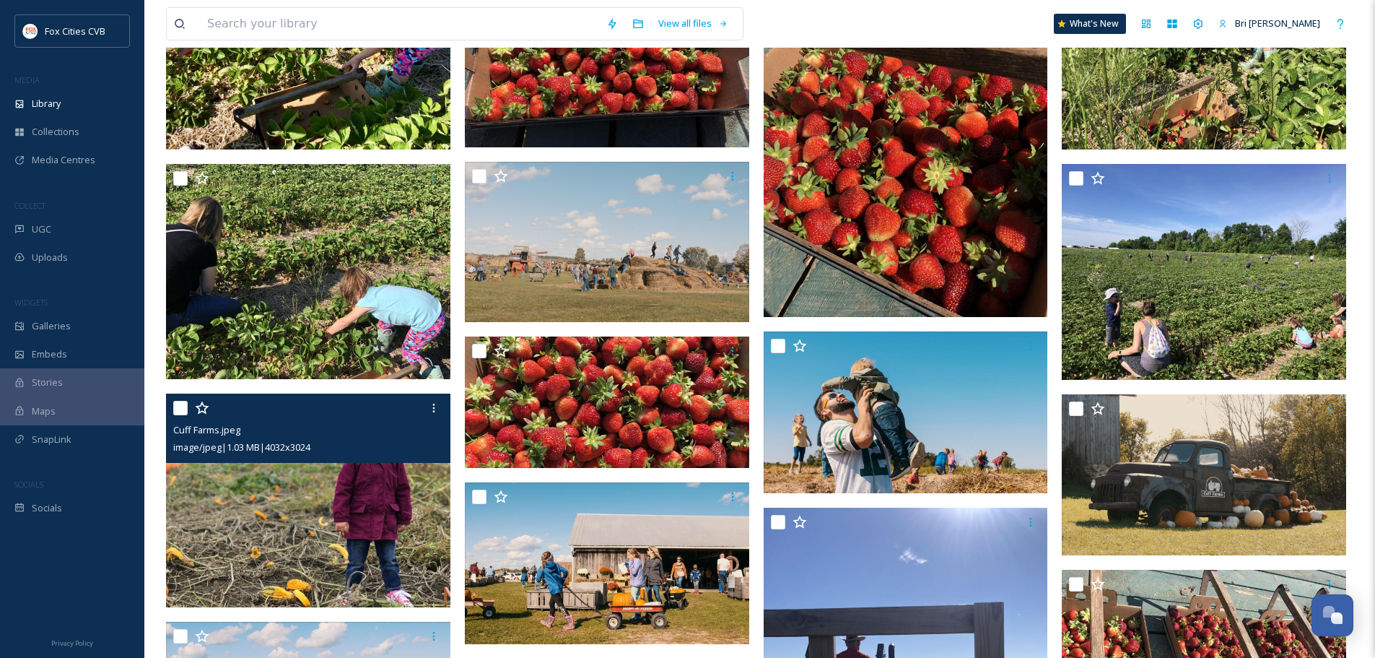
click at [277, 515] on img at bounding box center [308, 501] width 284 height 214
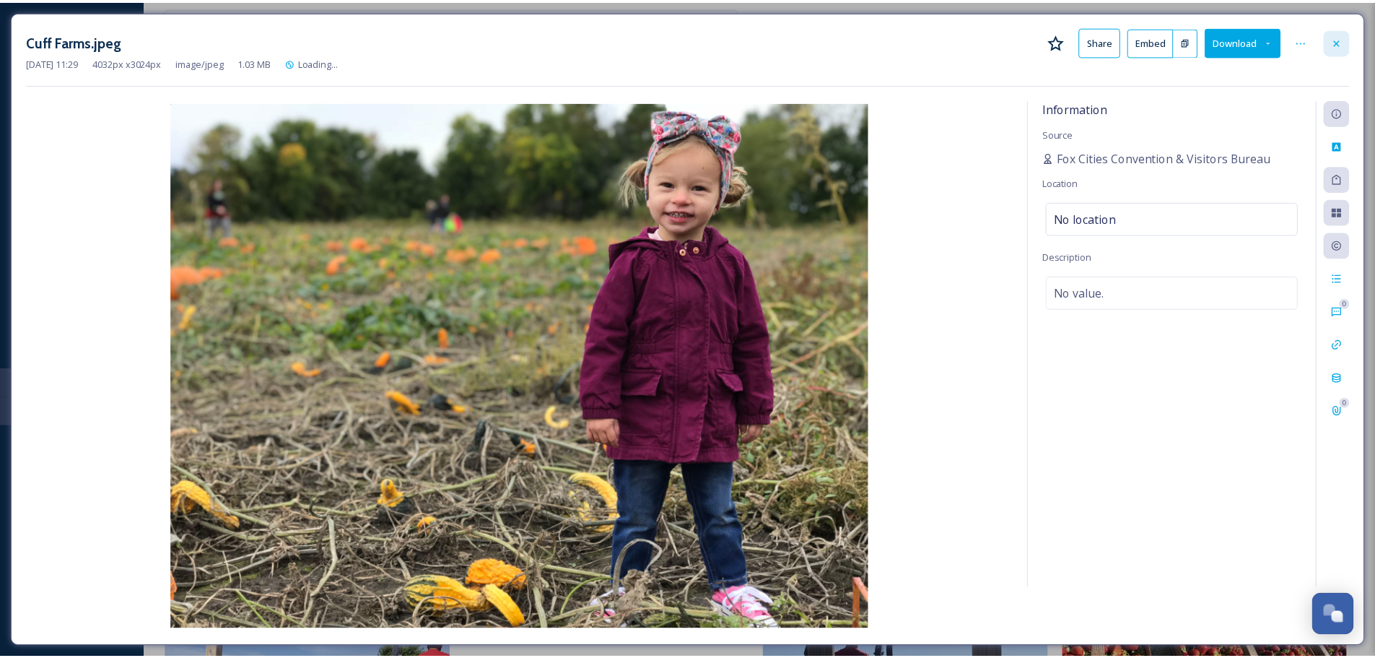
scroll to position [654, 0]
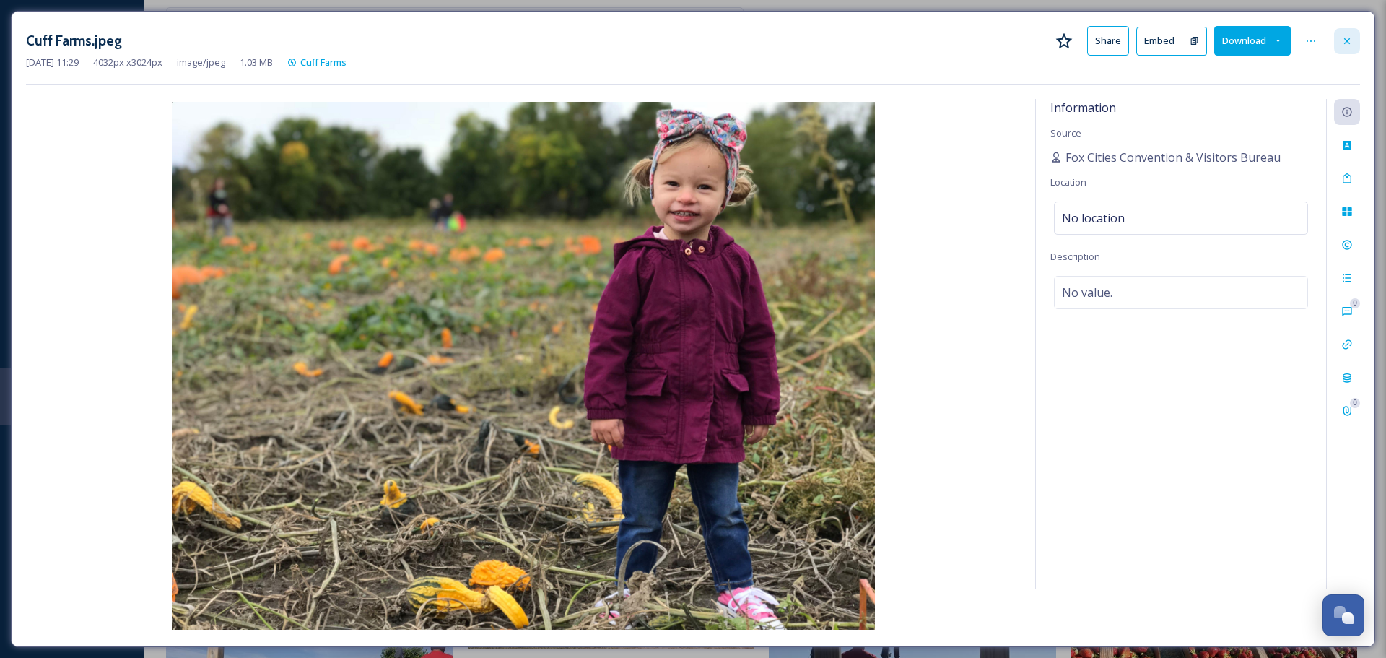
click at [1343, 42] on icon at bounding box center [1348, 41] width 12 height 12
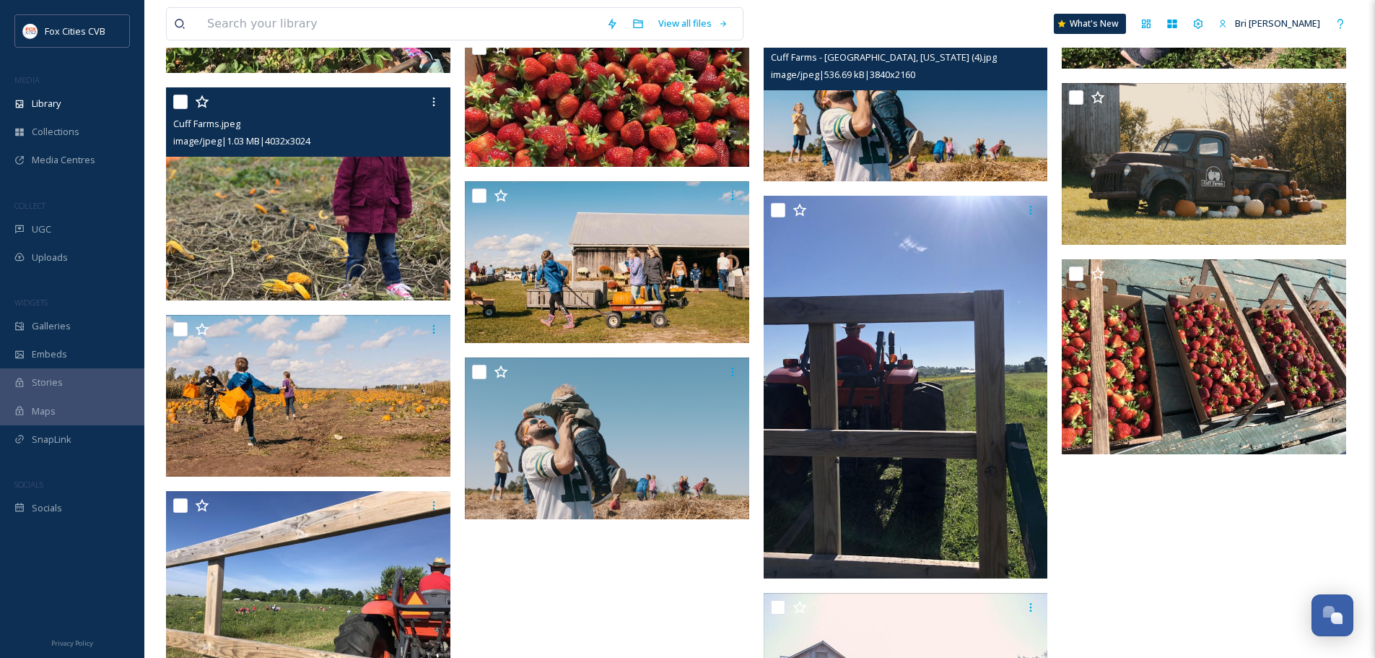
scroll to position [1015, 0]
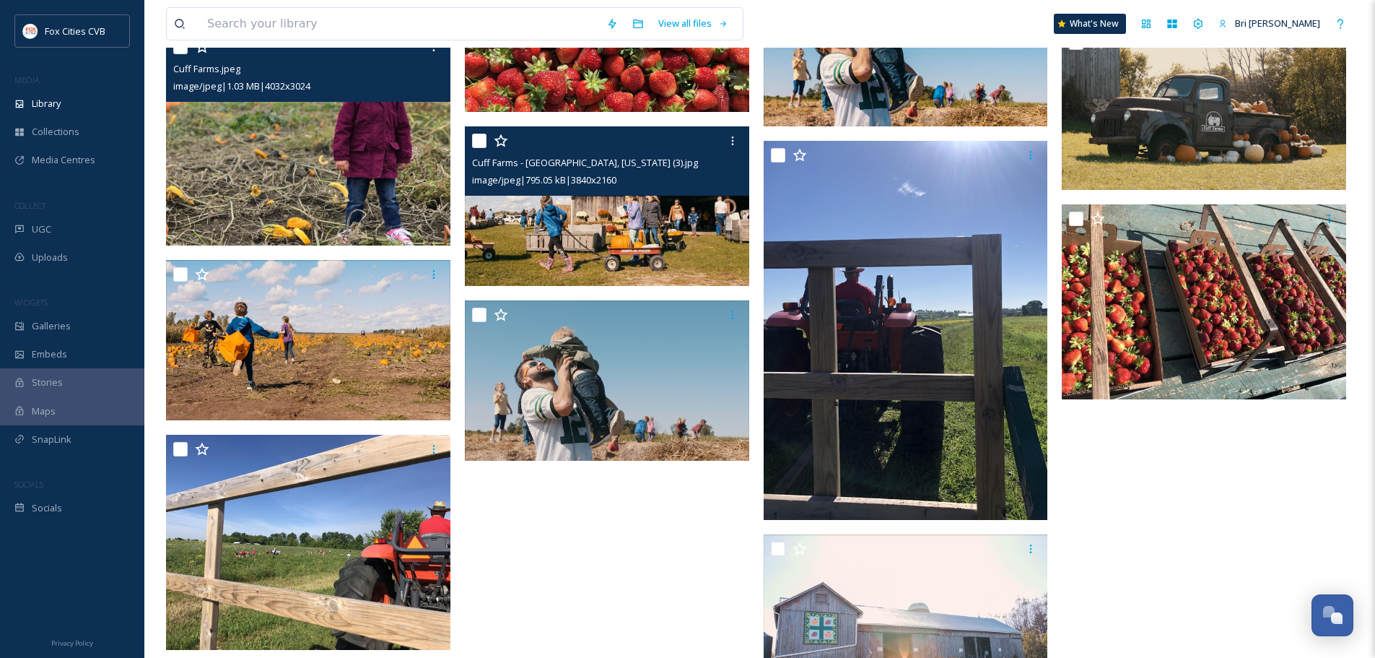
click at [657, 232] on img at bounding box center [607, 206] width 284 height 160
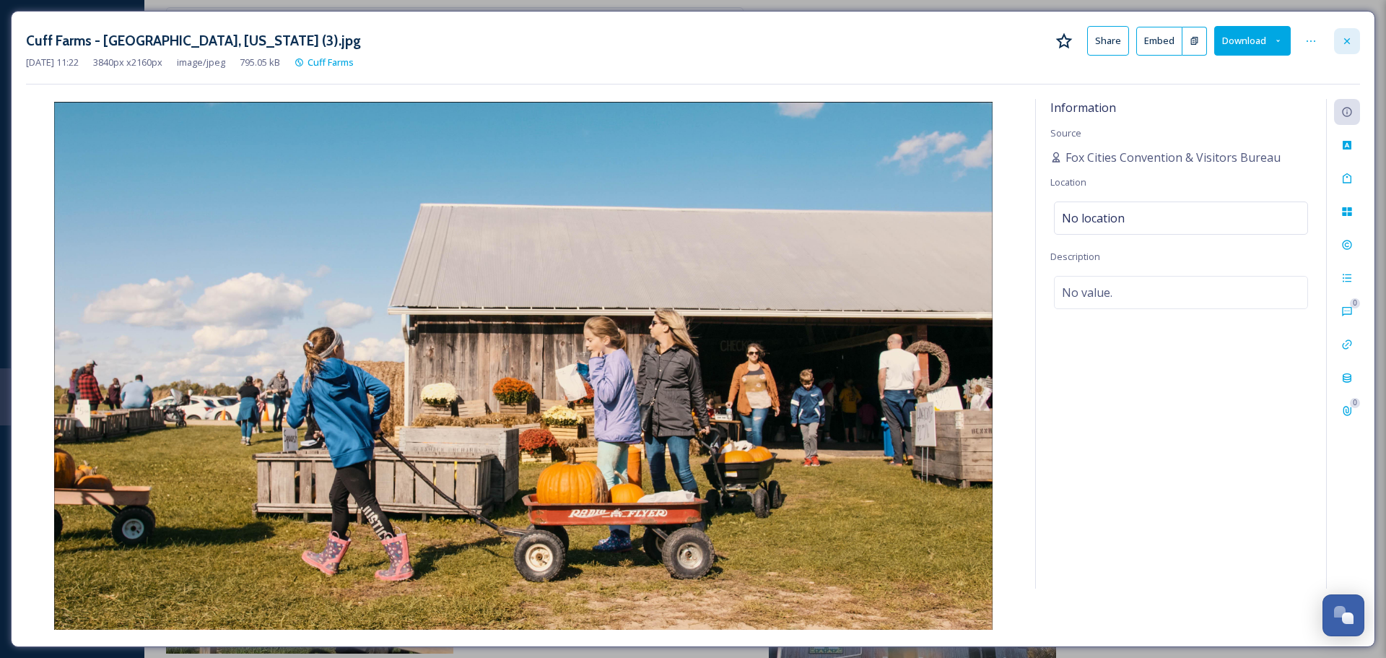
click at [1348, 47] on div at bounding box center [1347, 41] width 26 height 26
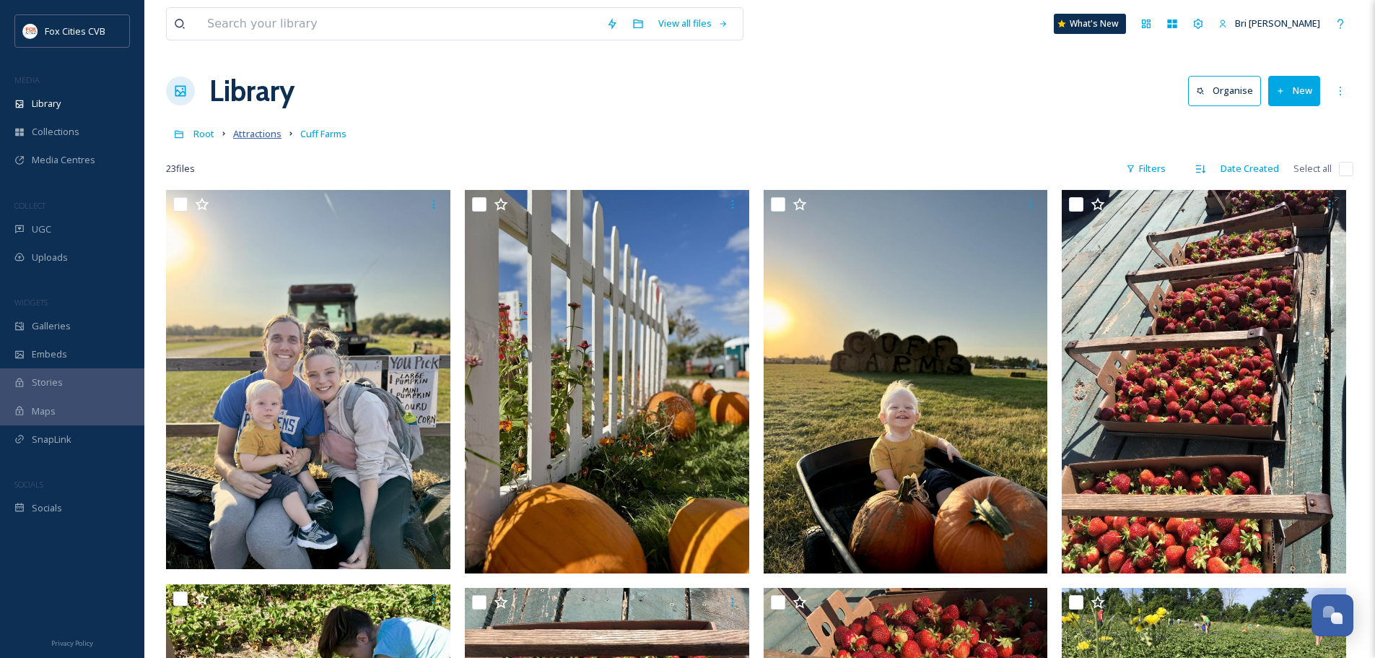
click at [254, 131] on span "Attractions" at bounding box center [257, 133] width 48 height 13
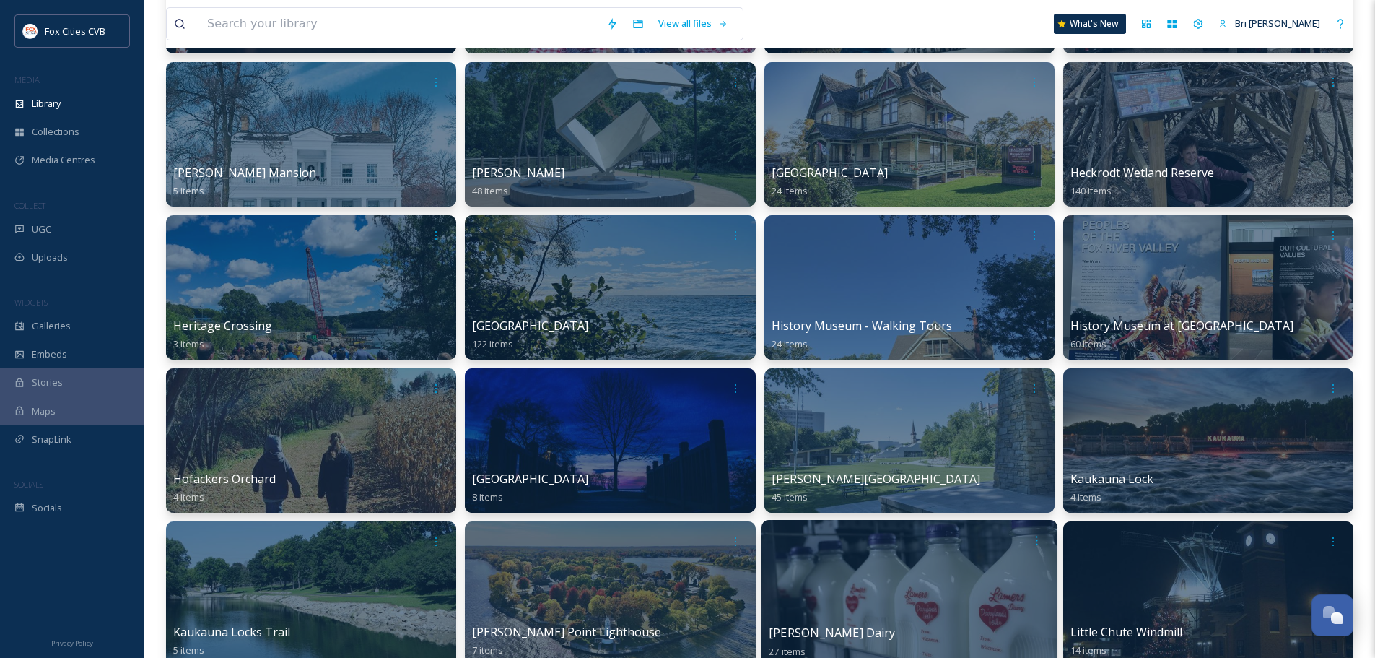
scroll to position [1083, 0]
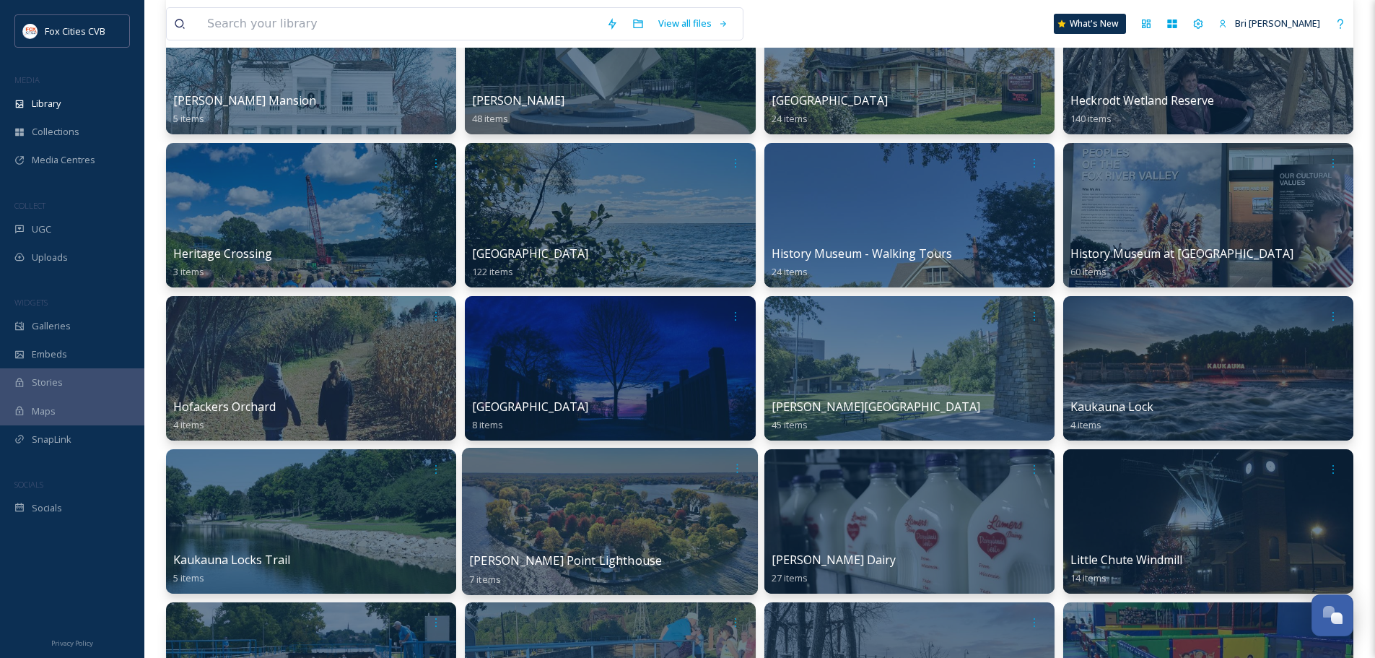
click at [557, 524] on div at bounding box center [610, 521] width 296 height 147
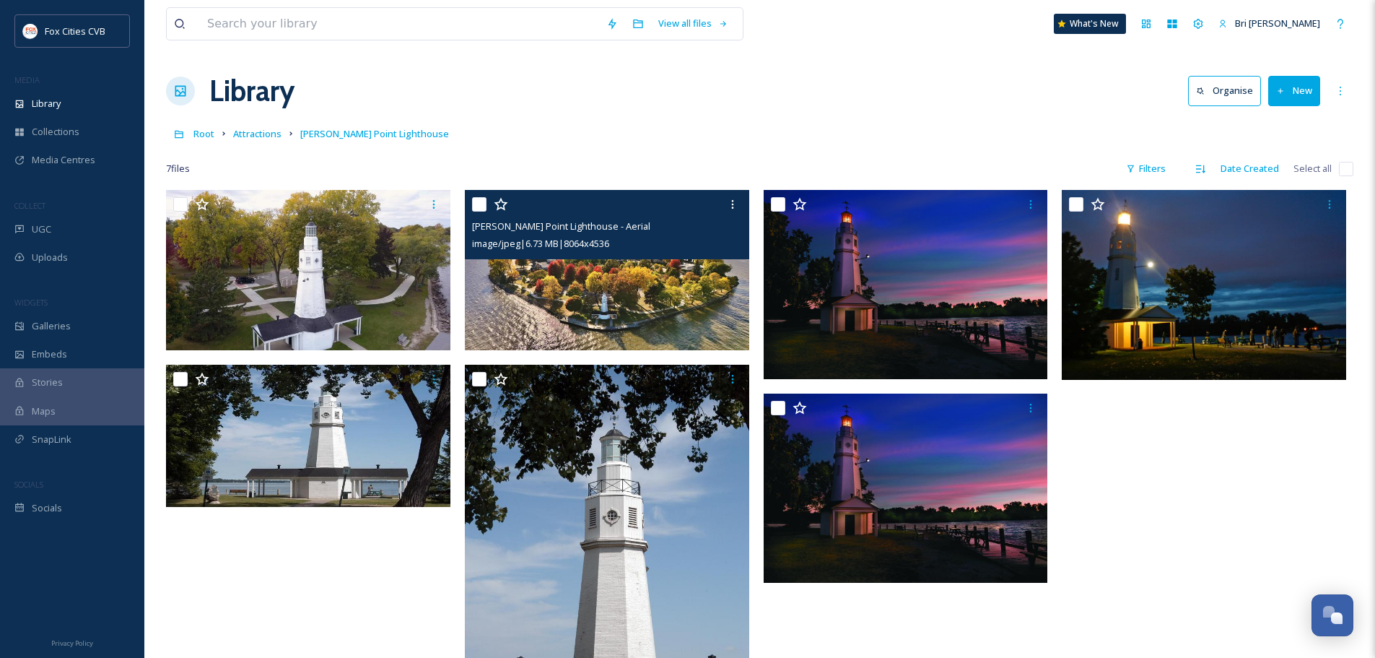
click at [573, 271] on img at bounding box center [607, 270] width 284 height 160
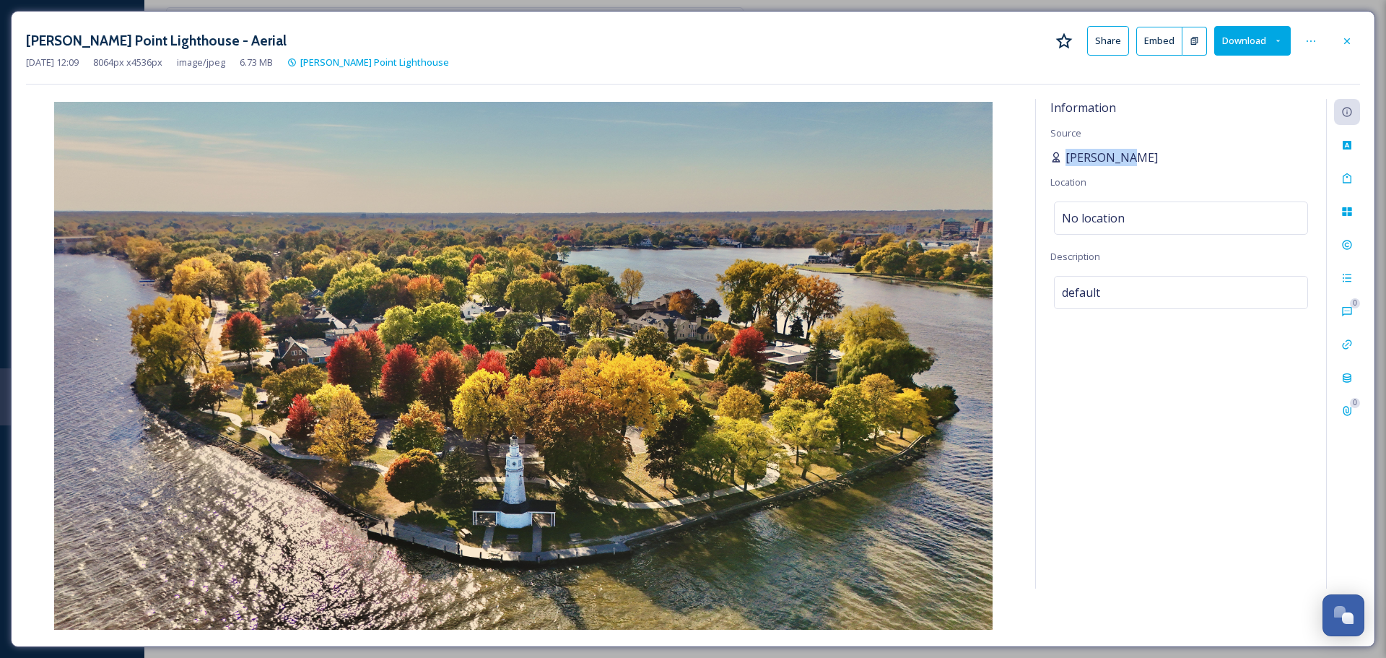
drag, startPoint x: 1139, startPoint y: 152, endPoint x: 1066, endPoint y: 154, distance: 72.2
click at [1066, 154] on div "[PERSON_NAME]" at bounding box center [1181, 157] width 261 height 17
copy span "[PERSON_NAME]"
click at [1352, 37] on icon at bounding box center [1348, 41] width 12 height 12
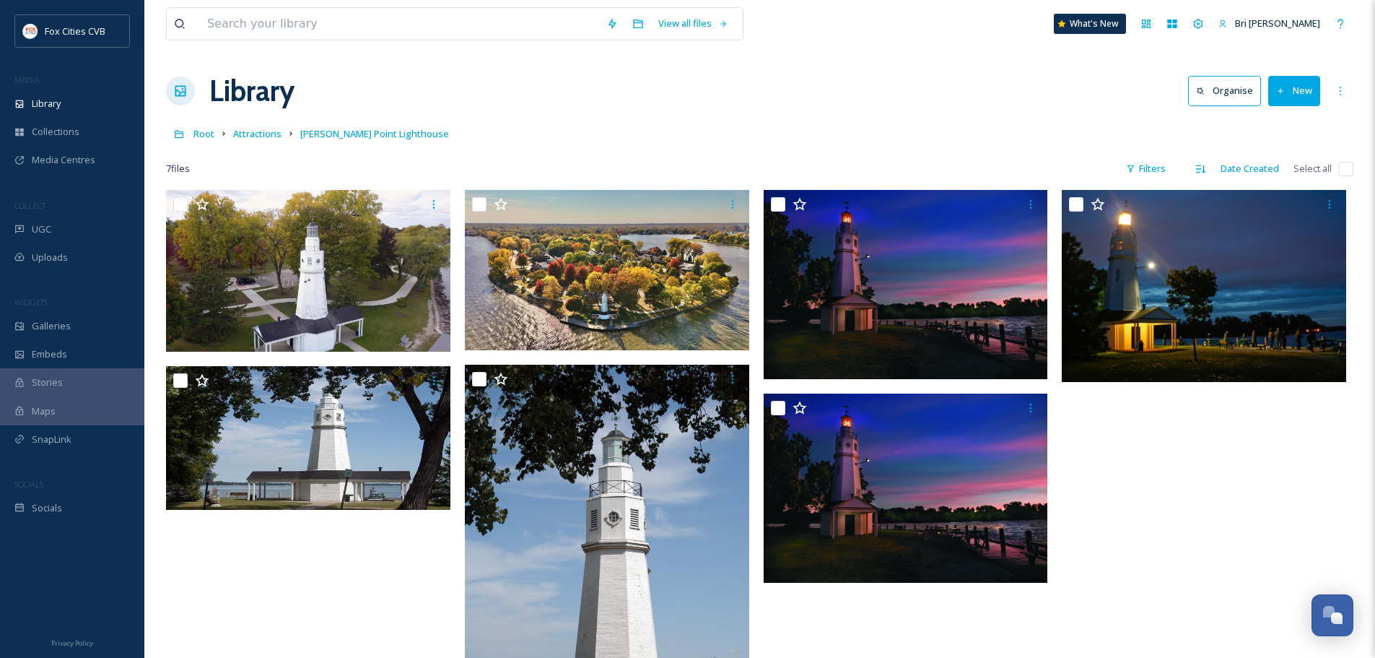
click at [721, 121] on div "Root Attractions [PERSON_NAME][GEOGRAPHIC_DATA]" at bounding box center [760, 133] width 1188 height 27
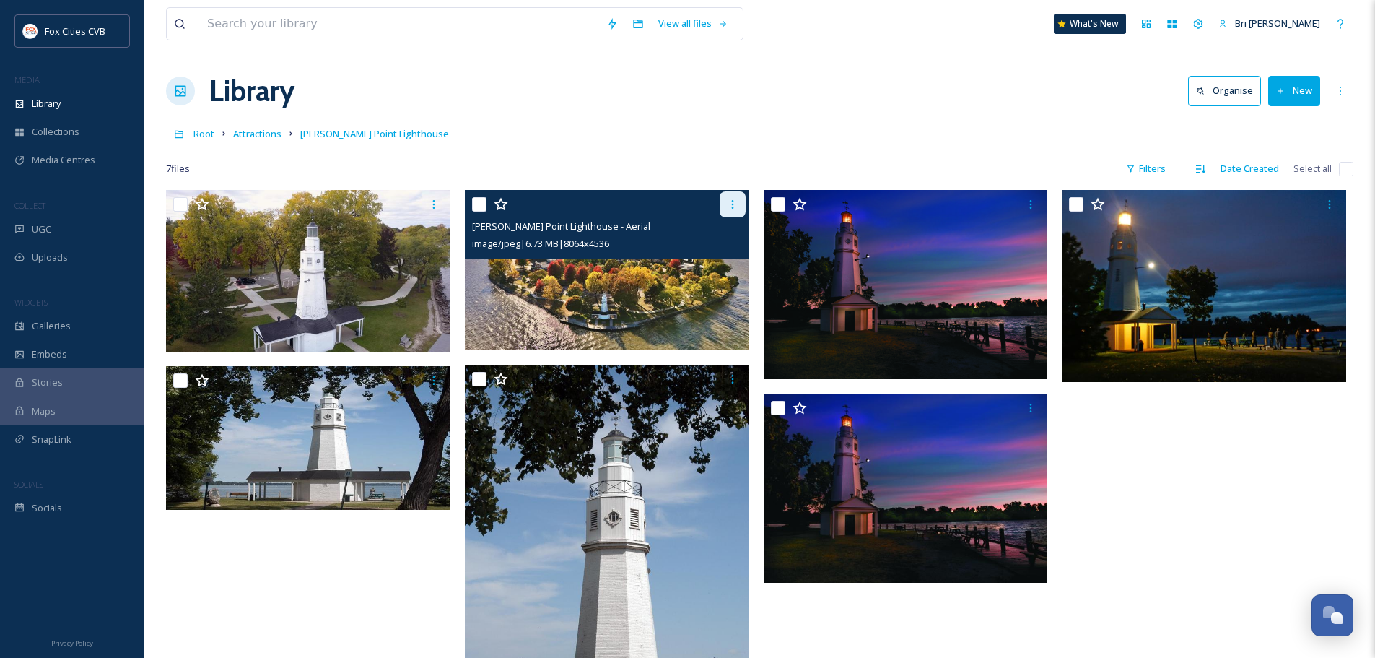
click at [733, 210] on icon at bounding box center [733, 205] width 12 height 12
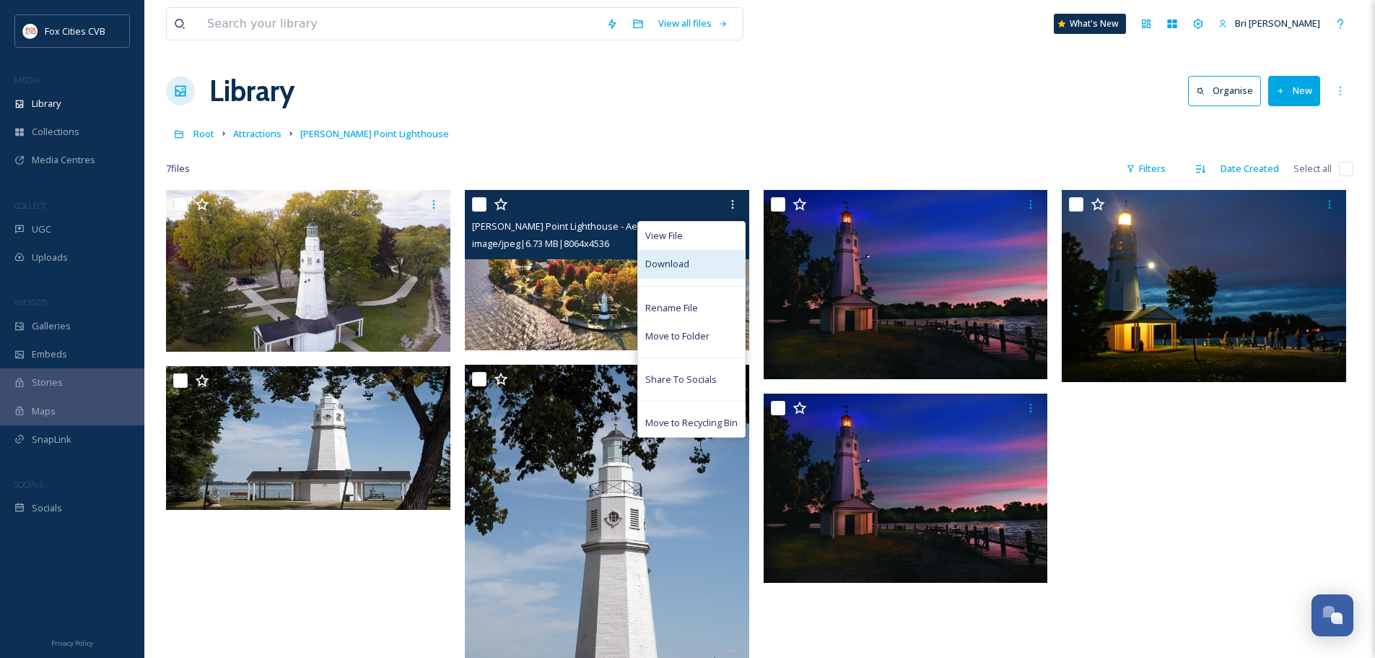
click at [692, 263] on div "Download" at bounding box center [691, 264] width 107 height 28
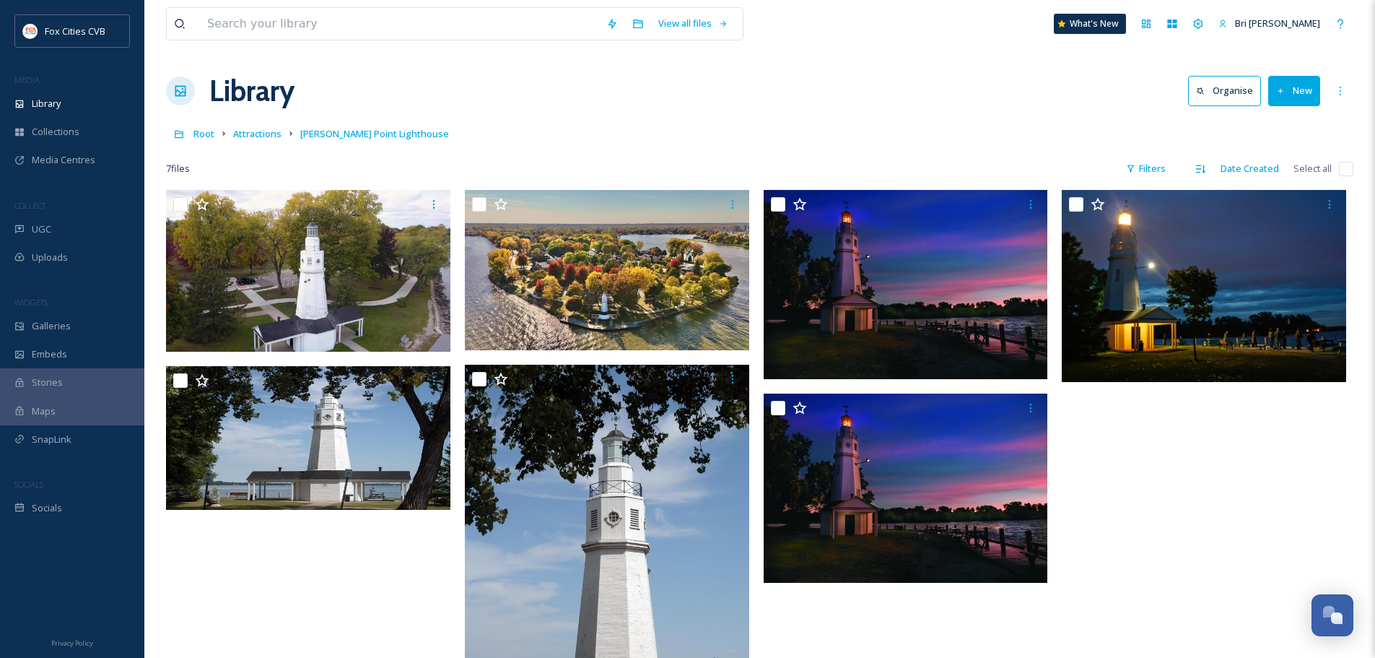
click at [661, 106] on div "Library Organise New" at bounding box center [760, 90] width 1188 height 43
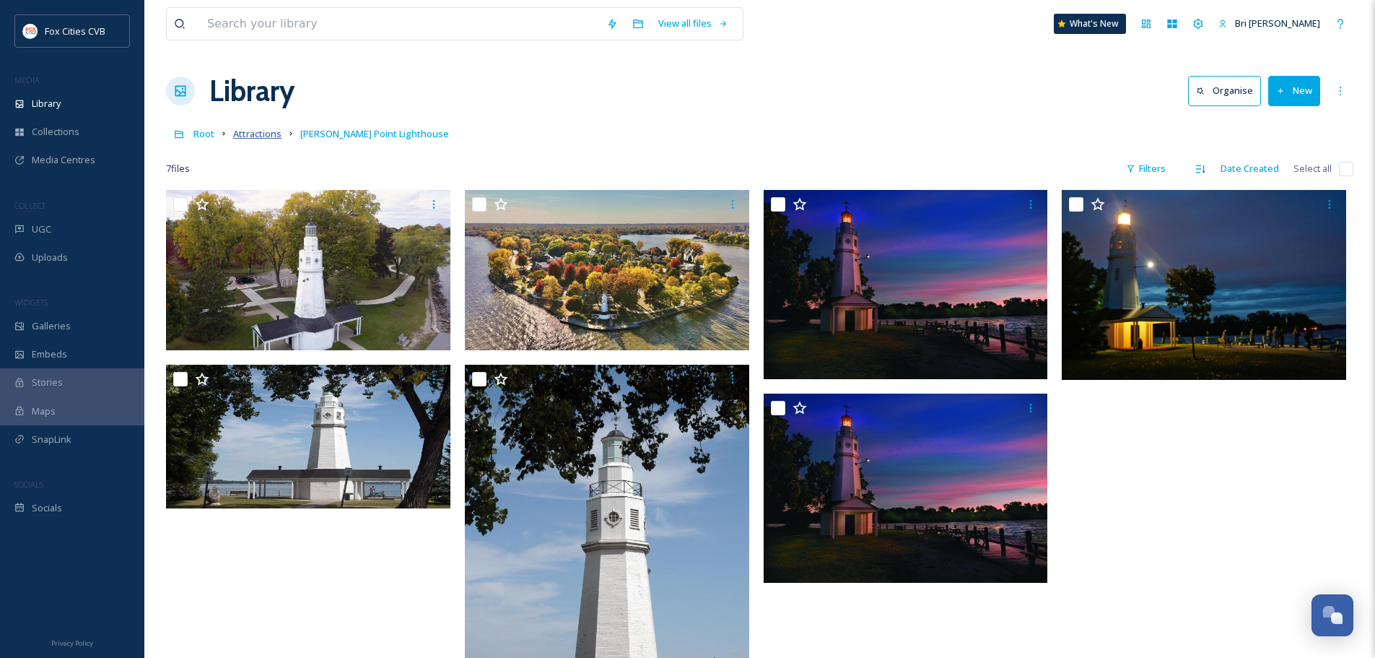
click at [274, 135] on span "Attractions" at bounding box center [257, 133] width 48 height 13
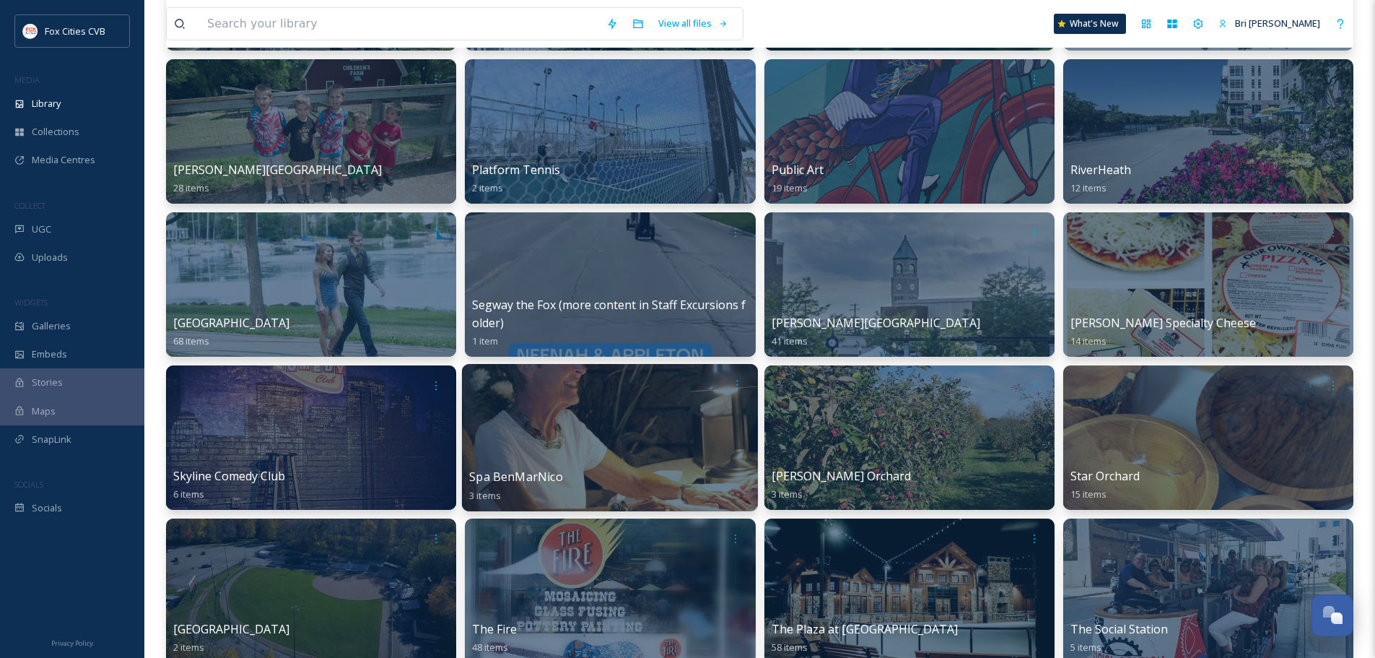
scroll to position [2310, 0]
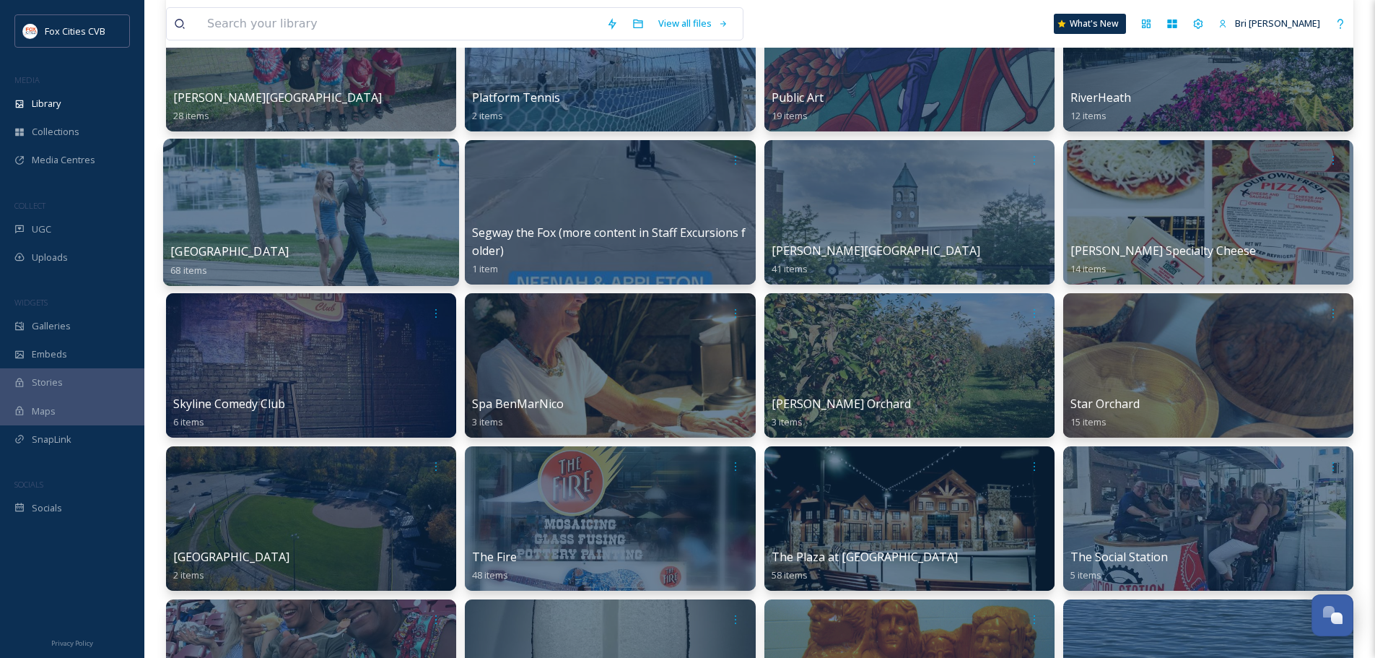
click at [341, 180] on div at bounding box center [311, 212] width 296 height 147
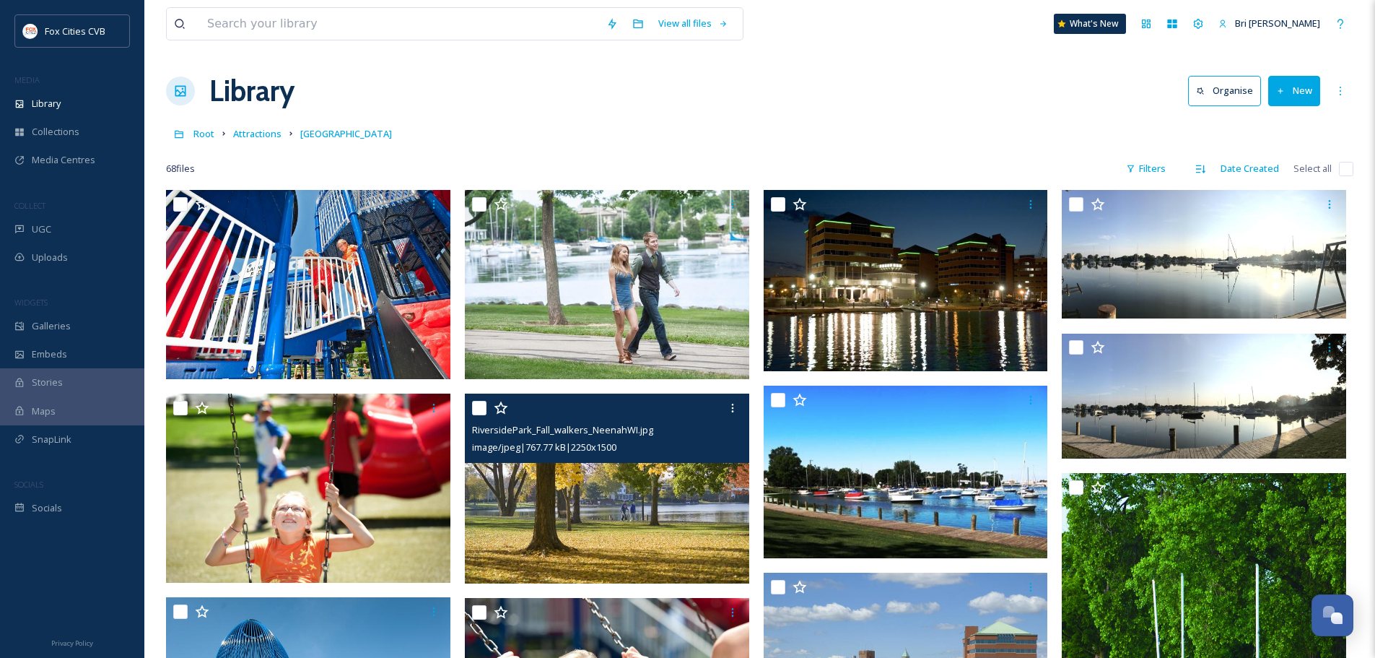
click at [690, 485] on img at bounding box center [607, 489] width 284 height 190
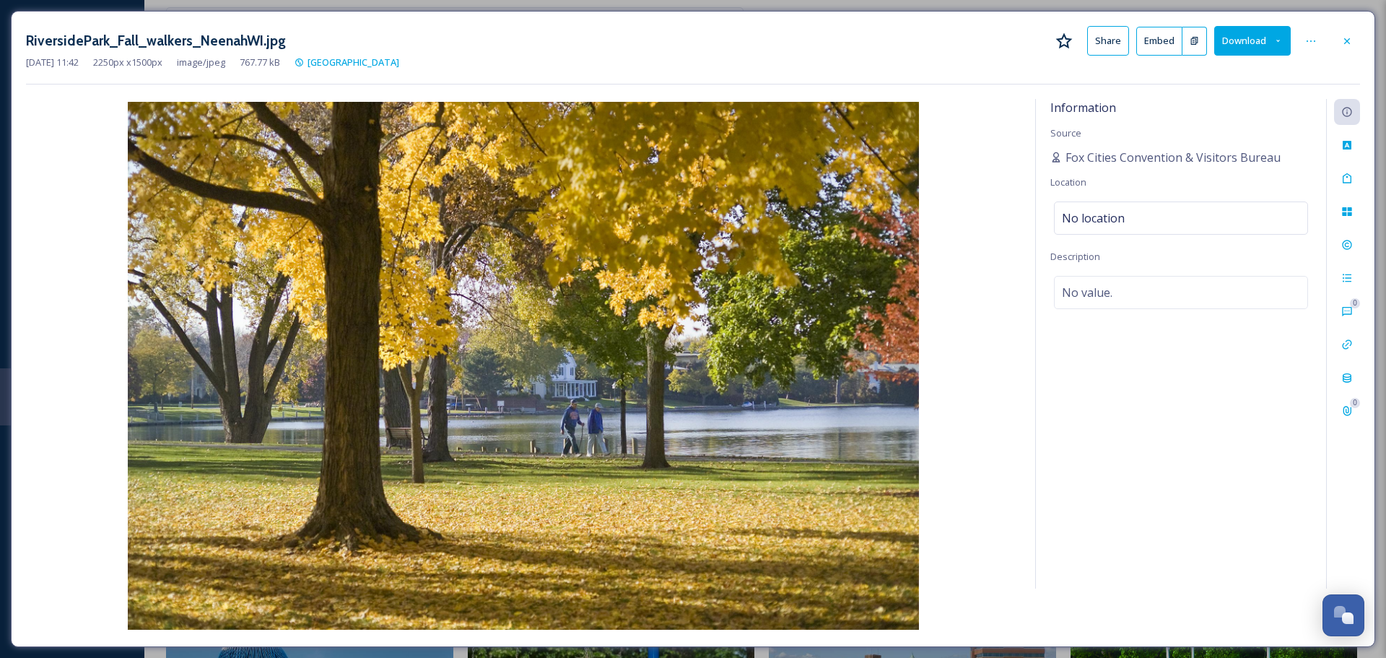
click at [1350, 40] on icon at bounding box center [1348, 41] width 12 height 12
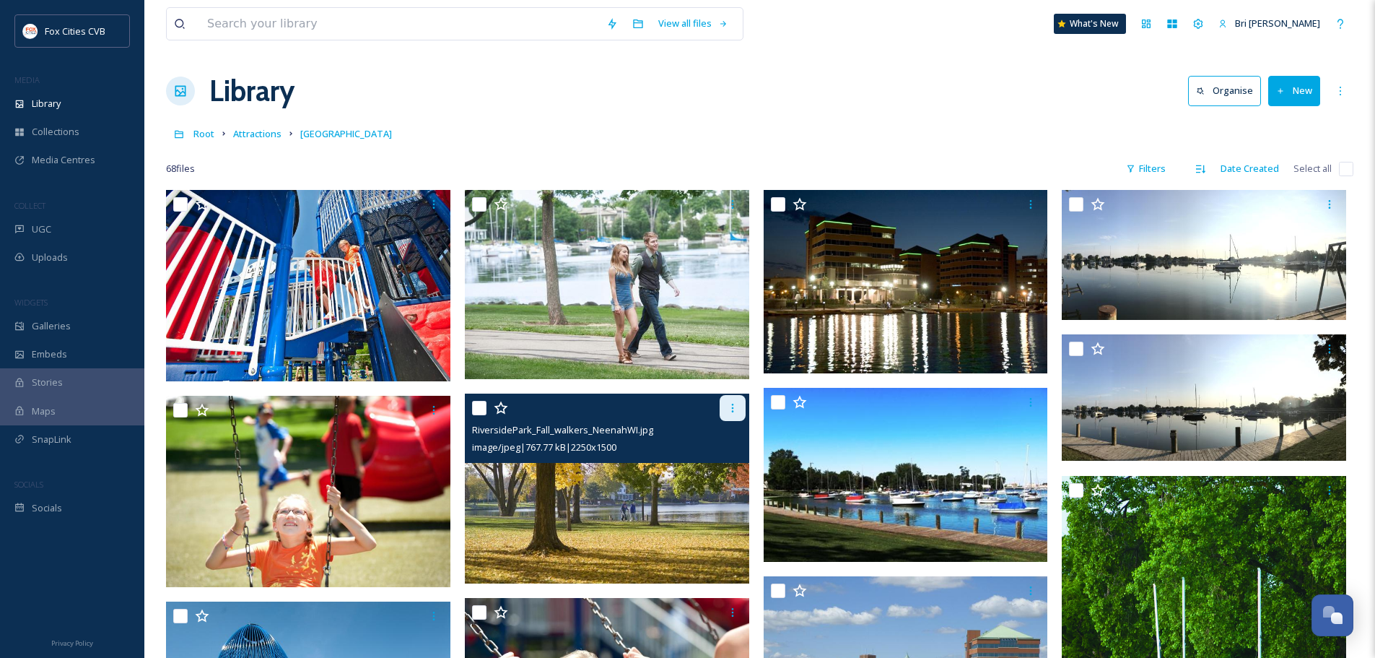
click at [729, 408] on icon at bounding box center [733, 408] width 12 height 12
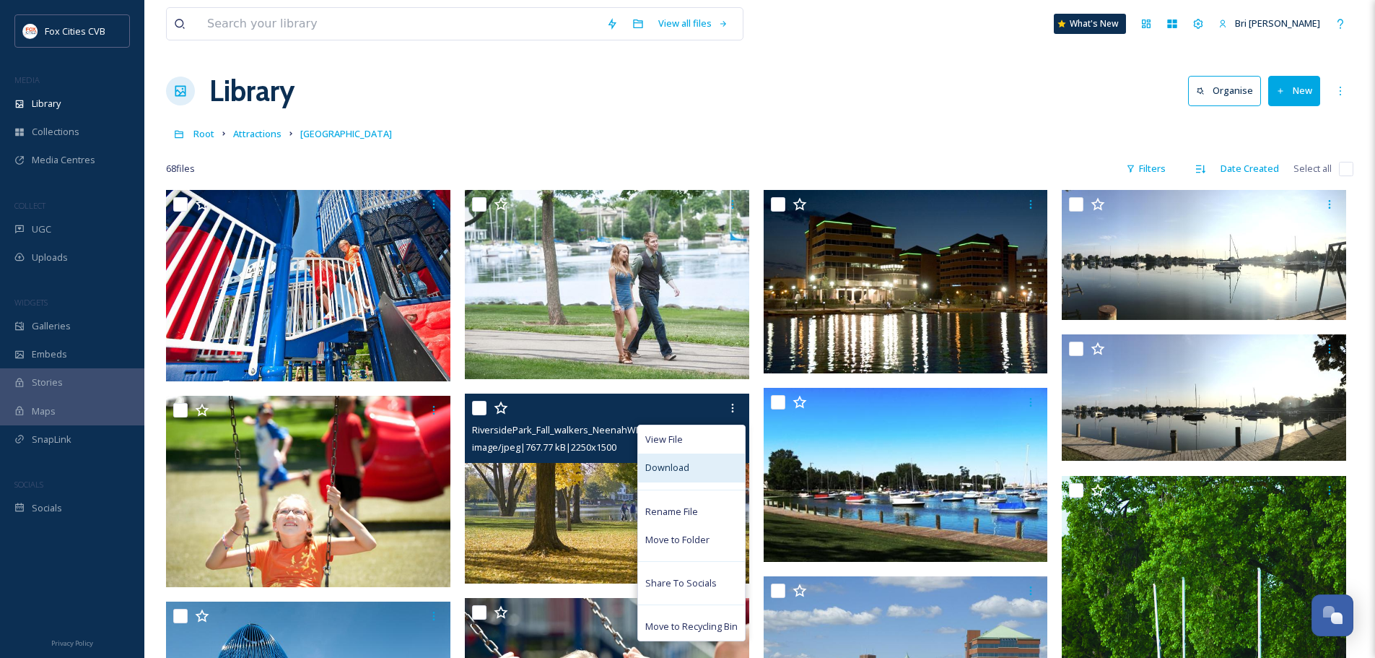
click at [692, 458] on div "Download" at bounding box center [691, 467] width 107 height 28
